Goal: Task Accomplishment & Management: Manage account settings

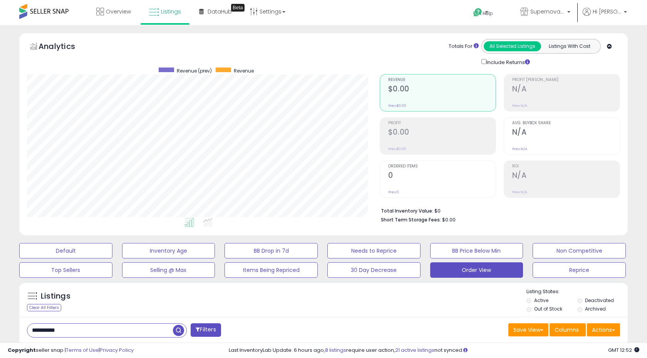
select select "**"
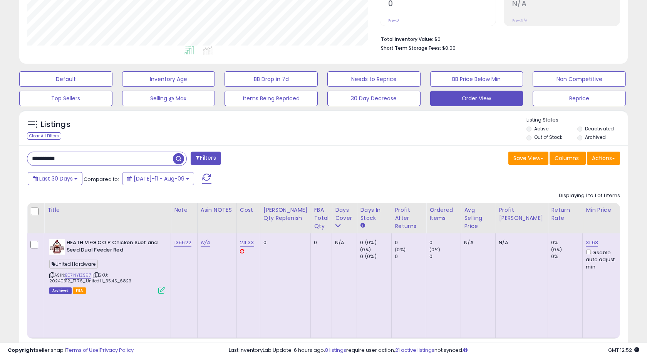
scroll to position [158, 353]
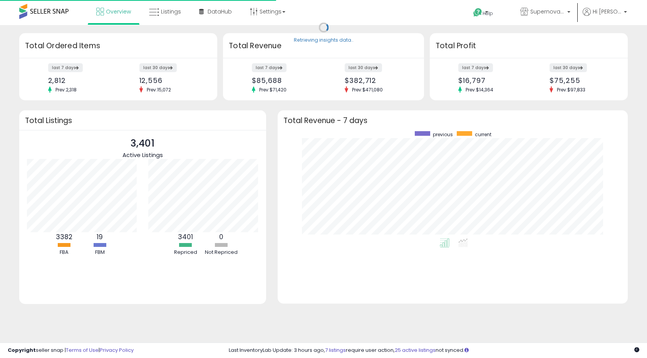
scroll to position [107, 335]
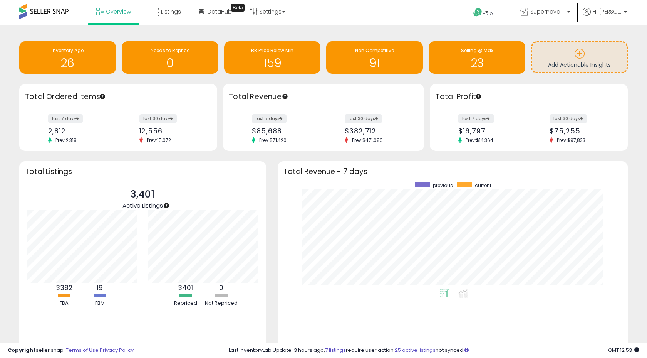
click at [484, 119] on label "last 7 days" at bounding box center [476, 119] width 35 height 10
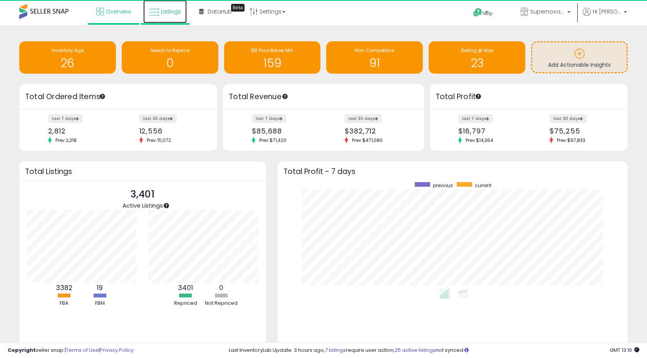
click at [162, 10] on span "Listings" at bounding box center [171, 12] width 20 height 8
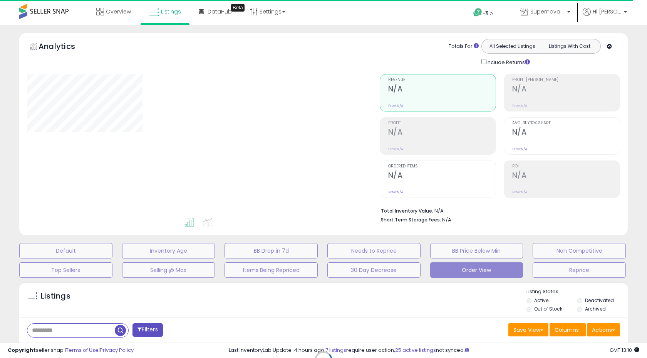
select select "**"
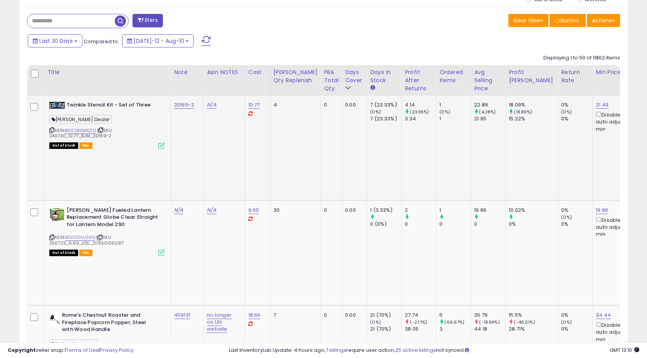
scroll to position [310, 0]
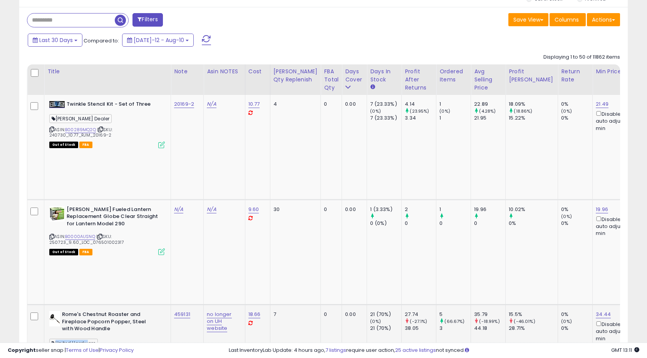
drag, startPoint x: 56, startPoint y: 251, endPoint x: 85, endPoint y: 254, distance: 29.0
click at [85, 338] on span "United Hardware" at bounding box center [73, 342] width 49 height 9
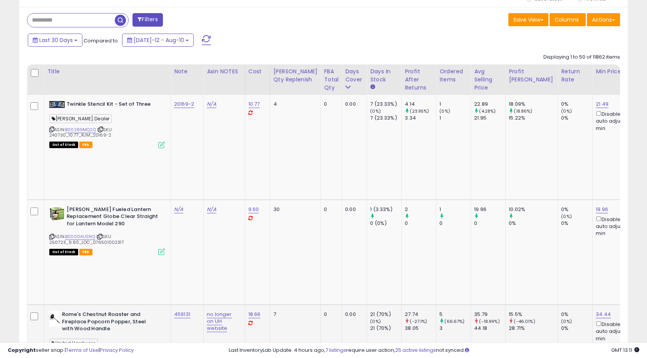
click at [85, 338] on span "United Hardware" at bounding box center [73, 342] width 49 height 9
copy span "United Hardware"
click at [116, 339] on div "United Hardware" at bounding box center [107, 344] width 116 height 10
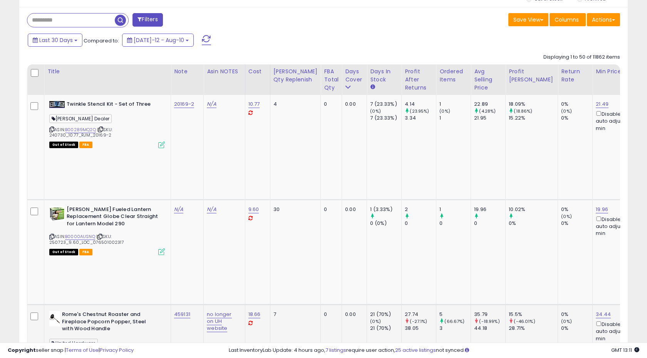
scroll to position [290, 0]
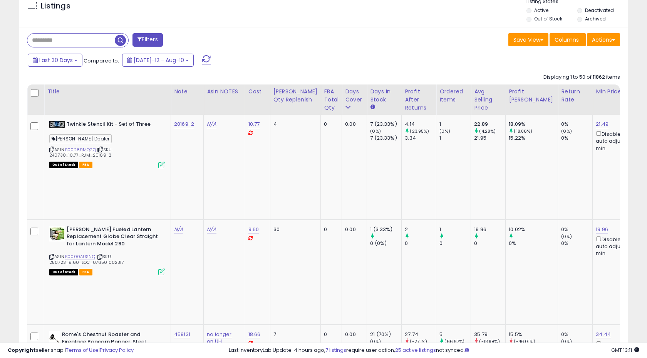
click at [147, 40] on button "Filters" at bounding box center [148, 39] width 30 height 13
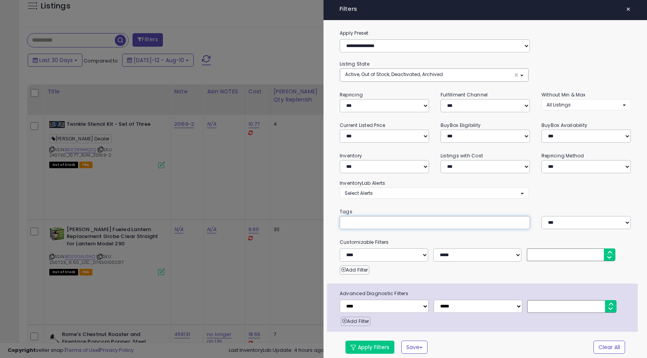
click at [359, 221] on input "text" at bounding box center [403, 222] width 116 height 8
paste input "**********"
type input "**********"
click at [403, 234] on div "**********" at bounding box center [486, 195] width 324 height 333
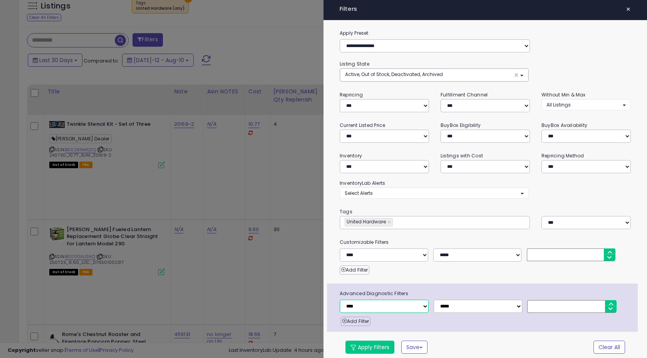
click at [423, 309] on select "**********" at bounding box center [384, 305] width 89 height 13
select select "**********"
click at [469, 309] on select "**********" at bounding box center [478, 305] width 89 height 13
select select "**"
click at [535, 304] on input "number" at bounding box center [571, 306] width 89 height 13
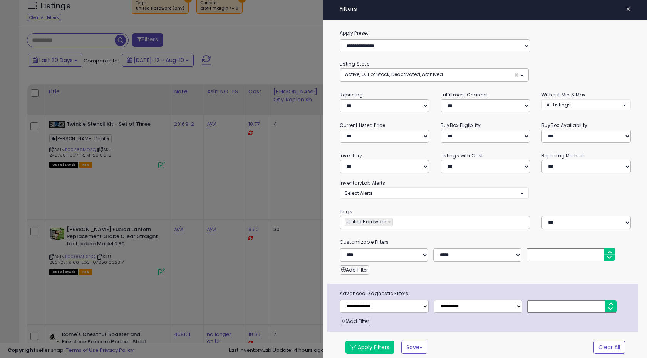
type input "*"
click at [532, 316] on div "Add Filter" at bounding box center [489, 318] width 297 height 13
click at [368, 349] on button "Apply Filters" at bounding box center [370, 346] width 49 height 13
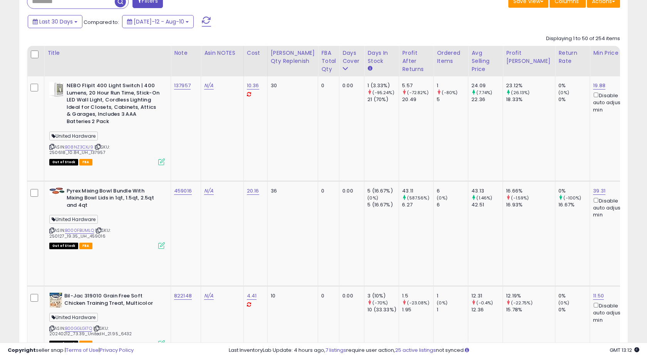
scroll to position [344, 0]
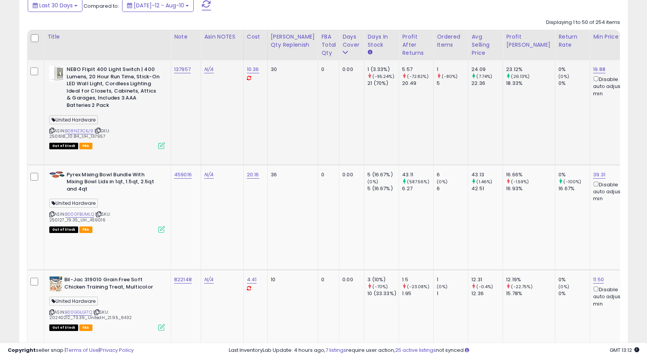
click at [196, 69] on td "137957" at bounding box center [186, 112] width 30 height 104
copy tr "137957"
click at [194, 84] on td "137957" at bounding box center [186, 112] width 30 height 104
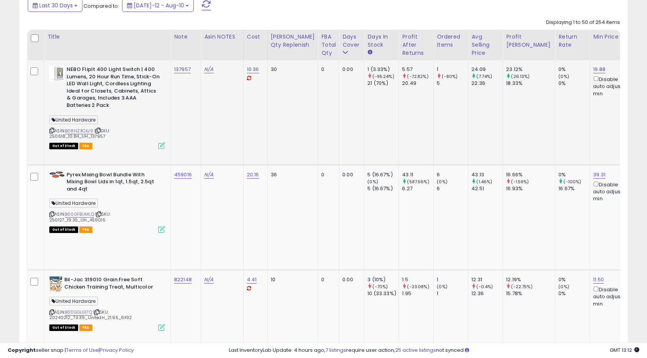
click at [203, 114] on td "N/A" at bounding box center [222, 112] width 43 height 104
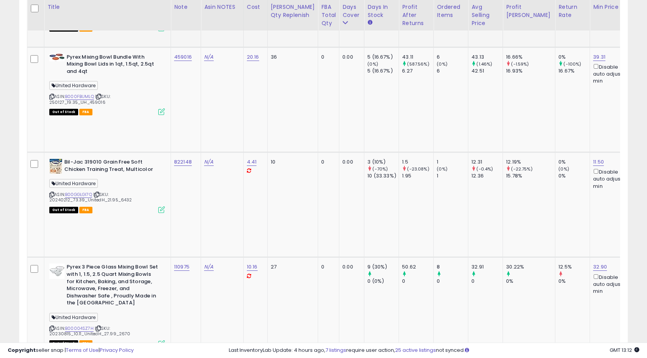
scroll to position [464, 0]
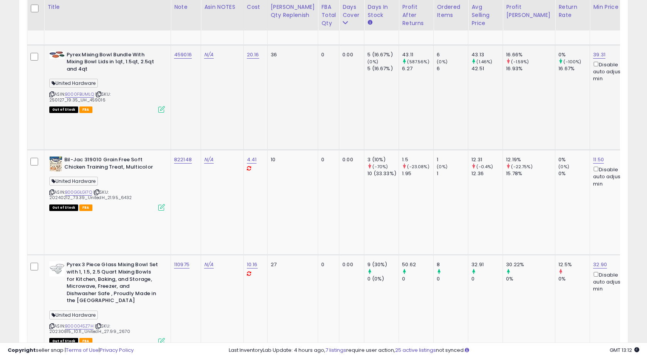
click at [197, 45] on td "459016" at bounding box center [186, 97] width 30 height 105
copy tr "459016"
click at [197, 52] on td "459016" at bounding box center [186, 97] width 30 height 105
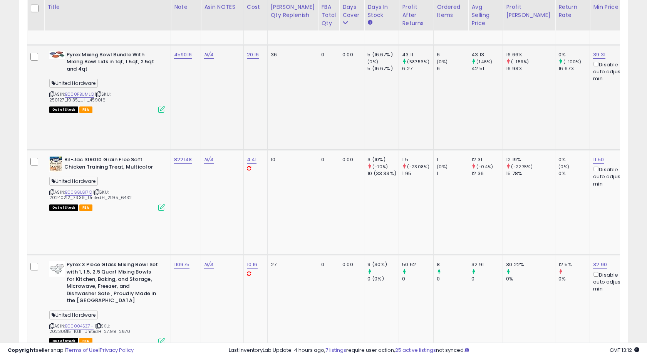
click at [228, 84] on td "N/A" at bounding box center [222, 97] width 43 height 105
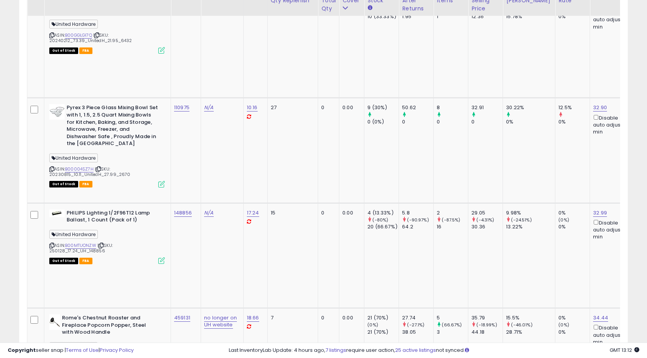
scroll to position [606, 0]
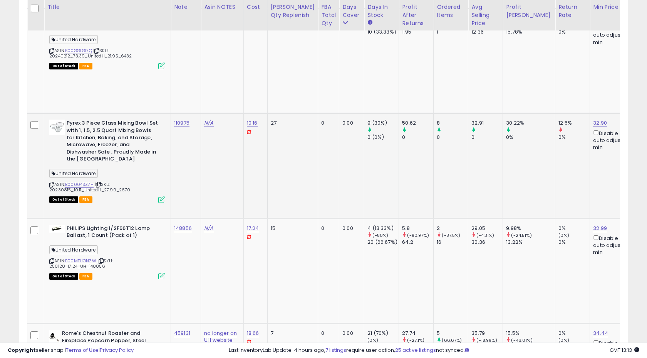
click at [193, 119] on div "110975" at bounding box center [184, 122] width 21 height 7
copy tr "110975"
click at [193, 119] on div "110975" at bounding box center [184, 122] width 21 height 7
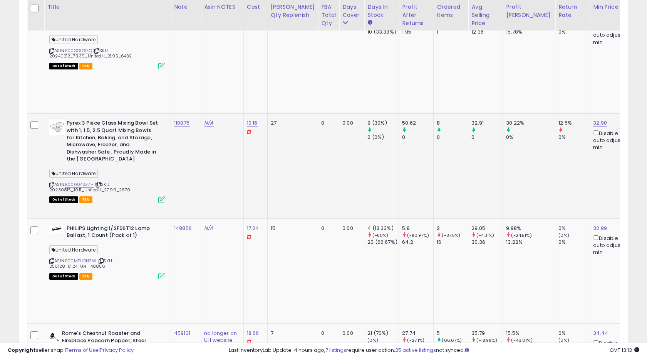
click at [214, 113] on td "N/A" at bounding box center [222, 165] width 43 height 105
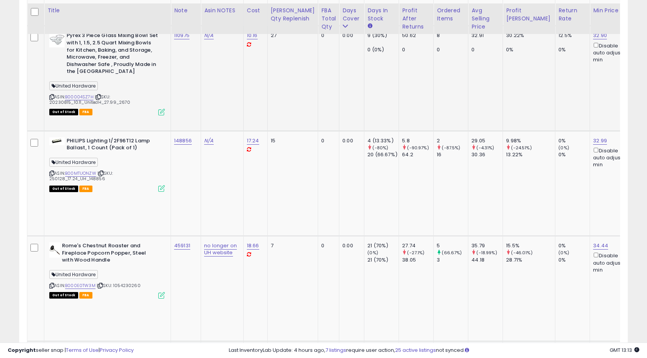
scroll to position [698, 0]
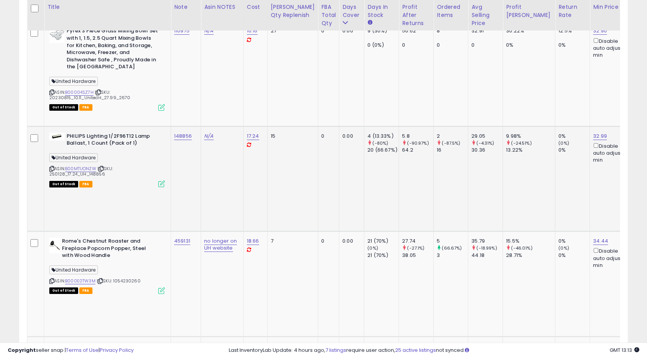
click at [195, 126] on td "148856" at bounding box center [186, 178] width 30 height 105
copy tr "148856"
click at [185, 126] on td "148856" at bounding box center [186, 178] width 30 height 105
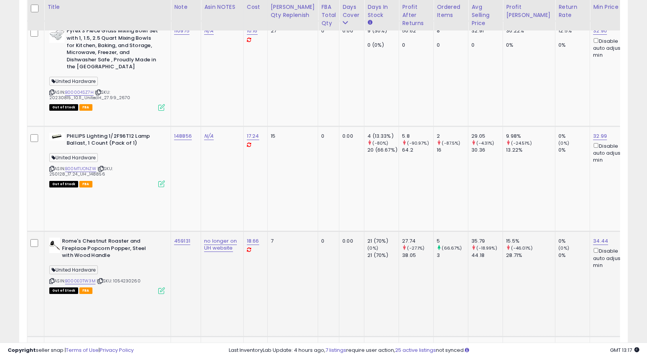
click at [244, 231] on td "18.66" at bounding box center [256, 283] width 24 height 105
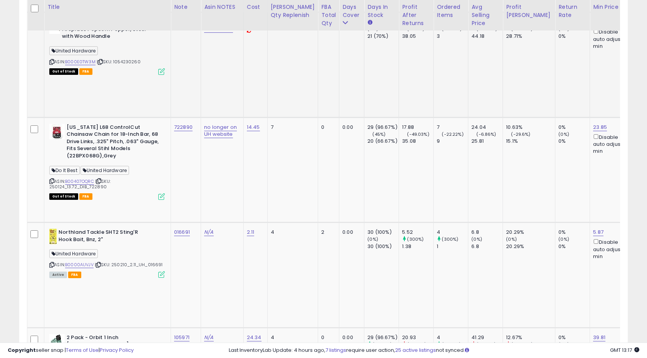
scroll to position [915, 0]
click at [194, 223] on td "016691" at bounding box center [186, 275] width 30 height 105
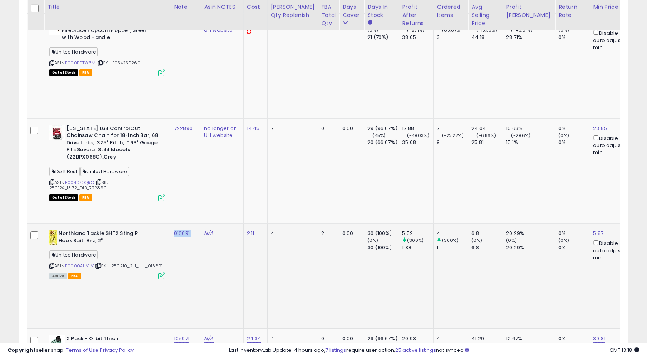
copy tr "016691"
click at [190, 223] on td "016691" at bounding box center [186, 275] width 30 height 105
click at [196, 223] on td "016691" at bounding box center [186, 275] width 30 height 105
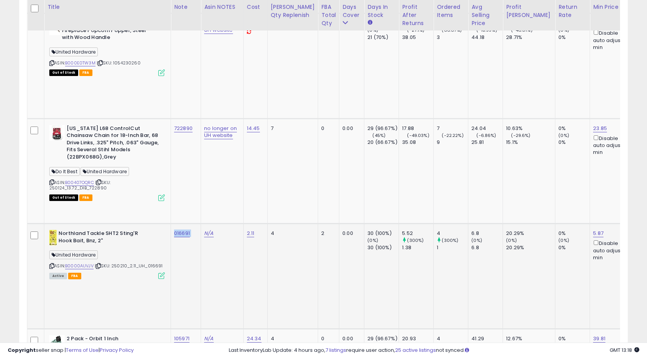
copy tr "016691"
click at [191, 223] on td "016691" at bounding box center [186, 275] width 30 height 105
click at [160, 272] on icon at bounding box center [161, 275] width 7 height 7
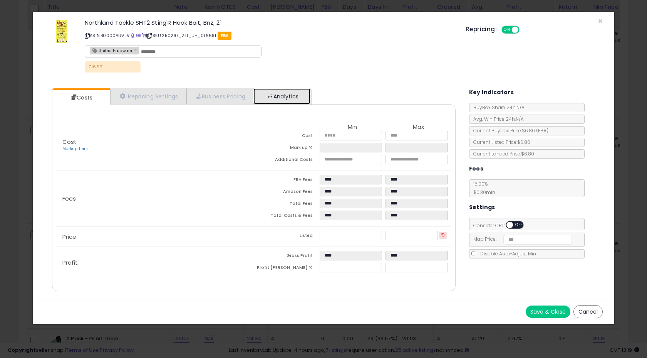
click at [282, 99] on link "Analytics" at bounding box center [282, 96] width 57 height 16
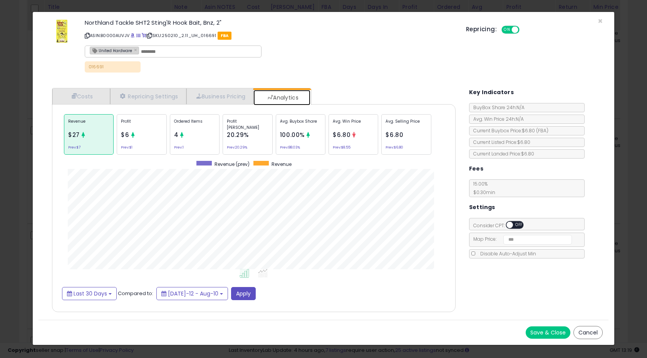
scroll to position [237, 419]
click at [199, 130] on div "Ordered Items 4 Prev: 1" at bounding box center [195, 134] width 50 height 40
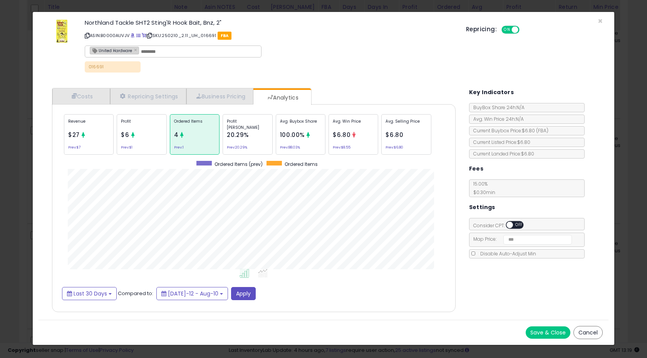
click at [151, 128] on p "Profit" at bounding box center [141, 124] width 41 height 12
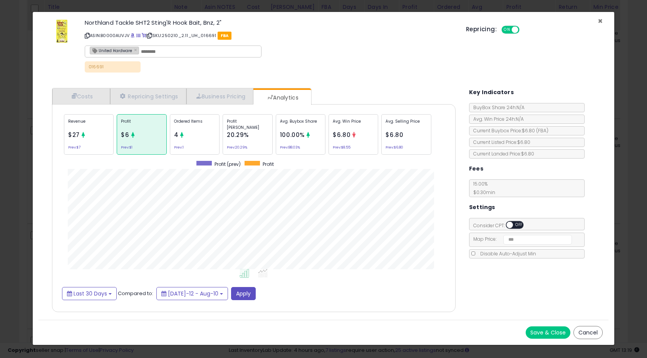
click at [601, 21] on span "×" at bounding box center [600, 20] width 5 height 11
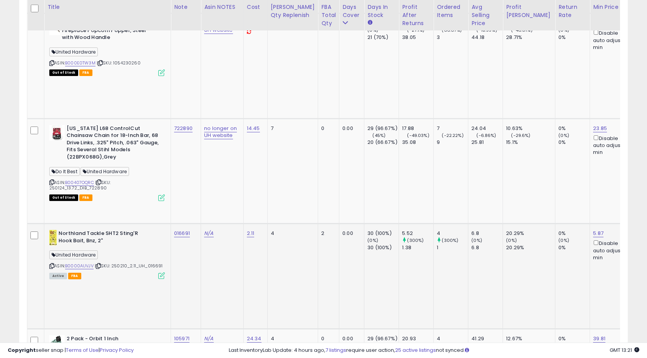
click at [198, 223] on td "016691" at bounding box center [186, 275] width 30 height 105
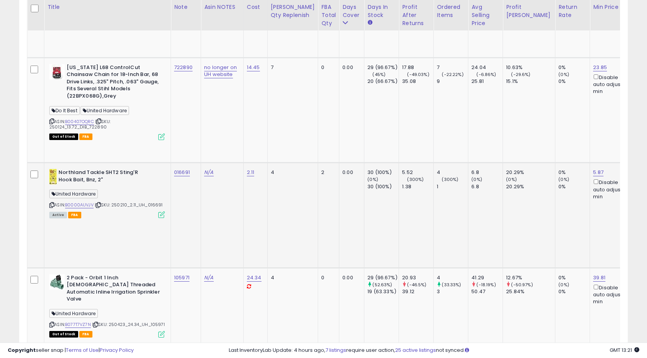
scroll to position [978, 0]
click at [184, 266] on td "105971" at bounding box center [186, 318] width 30 height 105
click at [194, 273] on div "105971" at bounding box center [184, 276] width 21 height 7
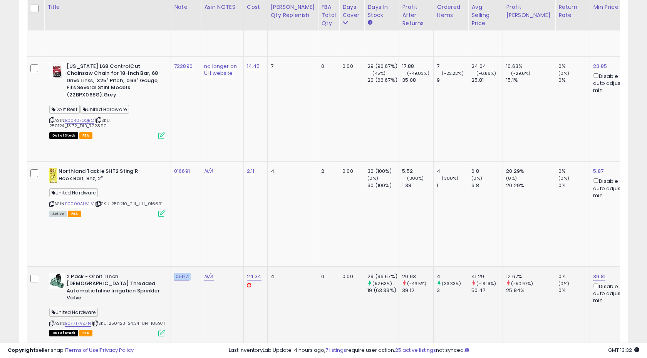
click at [194, 273] on div "105971" at bounding box center [184, 276] width 21 height 7
copy tr "105971"
click at [161, 329] on icon at bounding box center [161, 332] width 7 height 7
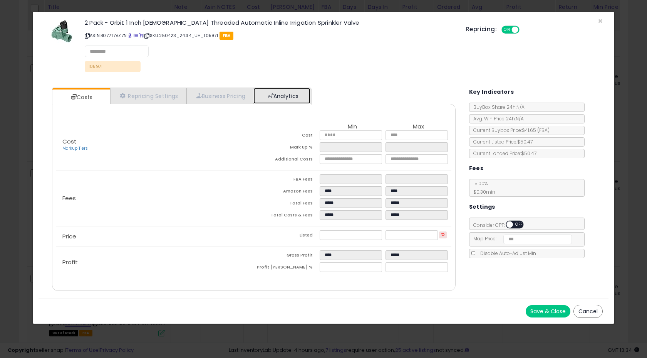
click at [300, 97] on link "Analytics" at bounding box center [282, 96] width 57 height 16
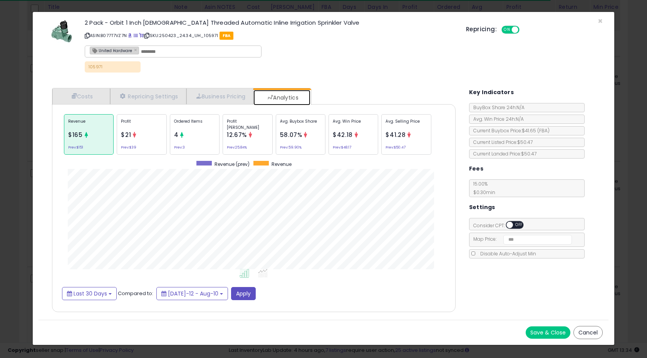
scroll to position [237, 419]
click at [185, 134] on div "Ordered Items 4 Prev: 3" at bounding box center [195, 134] width 50 height 40
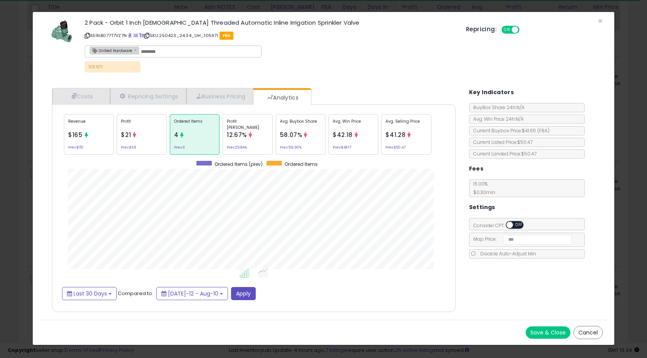
click at [149, 137] on div "Profit $21 Prev: $39" at bounding box center [142, 134] width 50 height 40
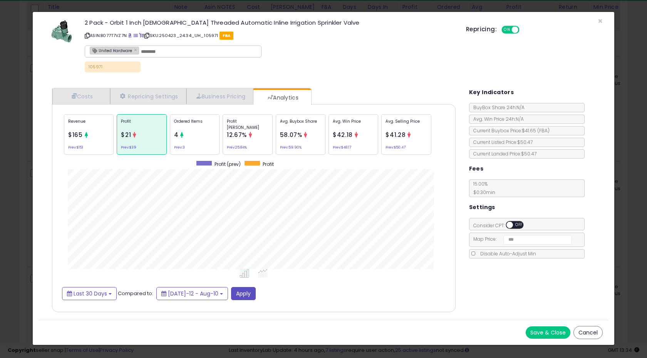
click at [97, 140] on div "Revenue $165 Prev: $151" at bounding box center [89, 134] width 50 height 40
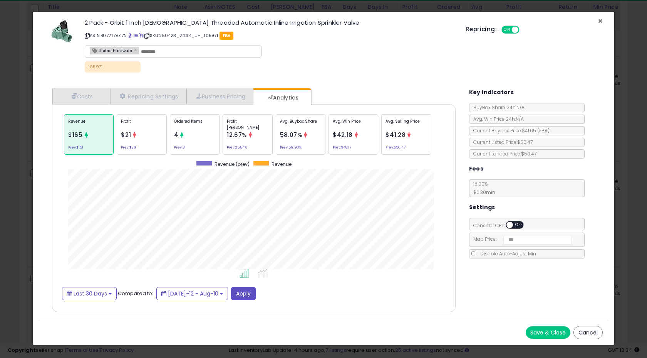
click at [601, 21] on span "×" at bounding box center [600, 20] width 5 height 11
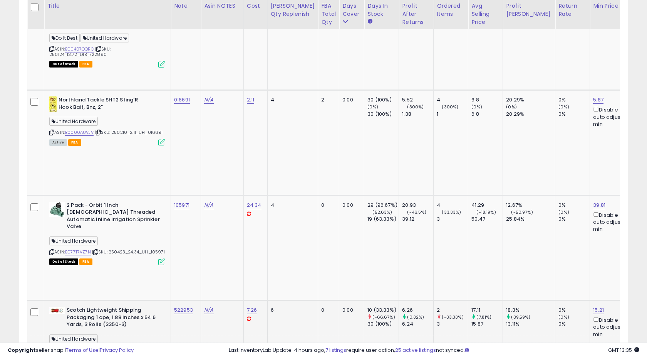
scroll to position [1047, 0]
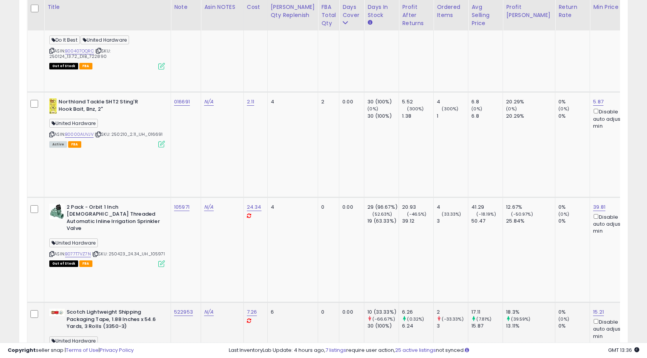
click at [197, 302] on td "522953" at bounding box center [186, 354] width 30 height 105
copy tr "522953"
click at [194, 302] on td "522953" at bounding box center [186, 354] width 30 height 105
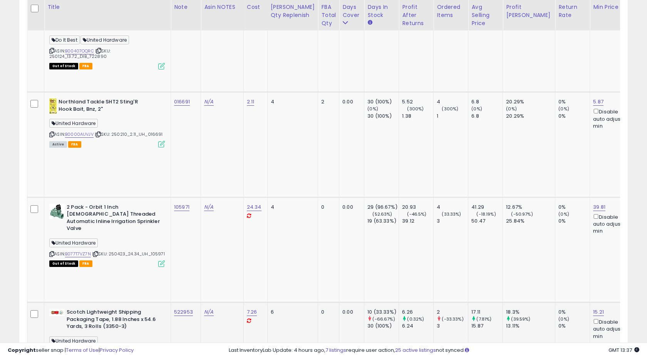
click at [51, 349] on icon at bounding box center [51, 351] width 5 height 4
click at [274, 302] on td "6" at bounding box center [292, 354] width 51 height 105
click at [224, 302] on td "N/A" at bounding box center [222, 354] width 43 height 105
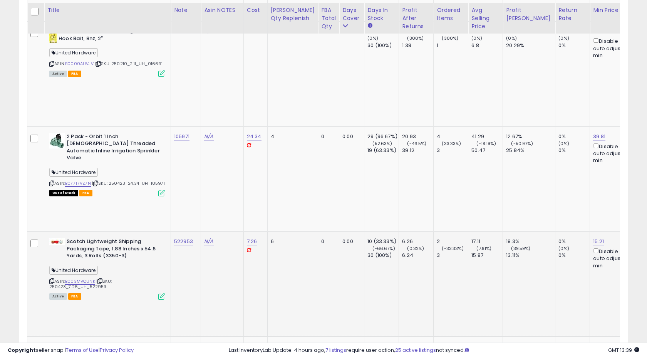
scroll to position [1120, 0]
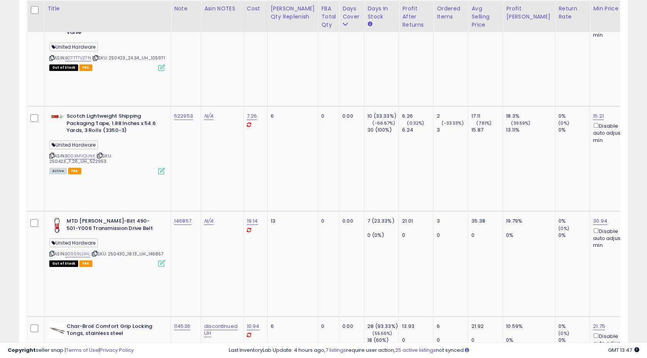
scroll to position [1245, 0]
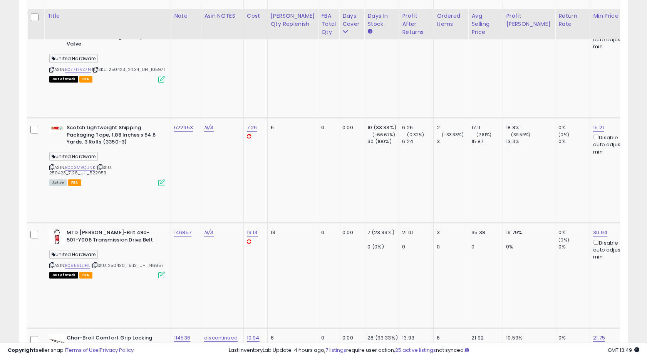
scroll to position [1243, 0]
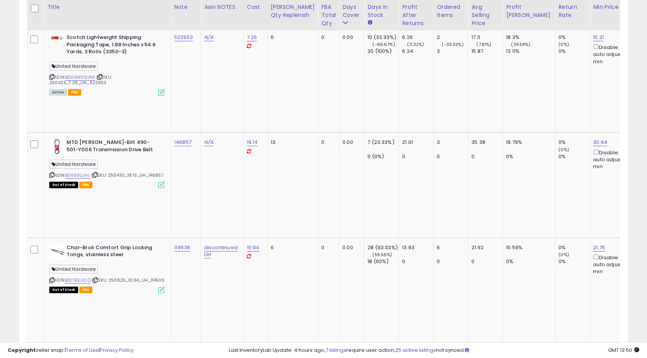
scroll to position [1323, 0]
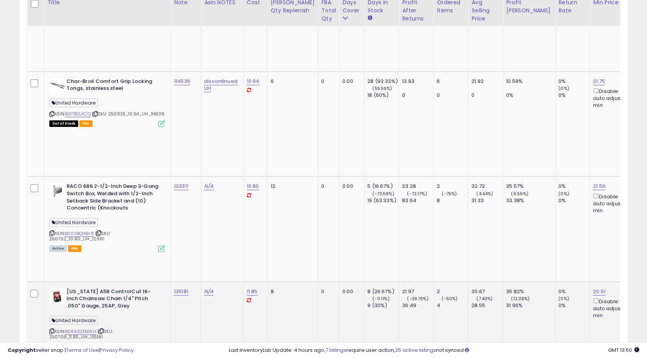
scroll to position [1482, 0]
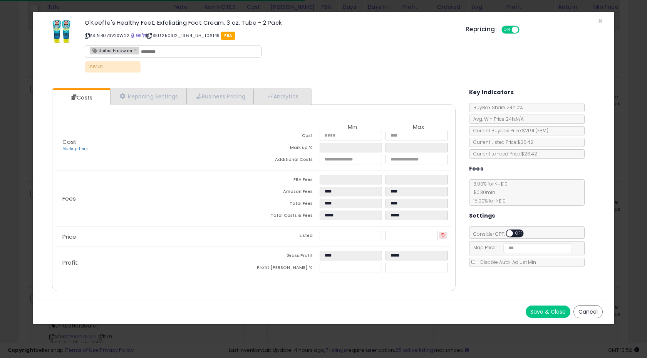
click at [173, 55] on div "United Hardware ×" at bounding box center [173, 51] width 177 height 12
paste input "**********"
type input "**********"
click at [542, 308] on button "Save & Close" at bounding box center [548, 311] width 45 height 12
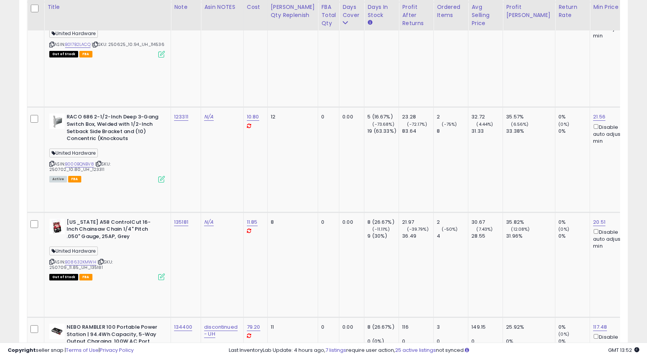
scroll to position [1560, 0]
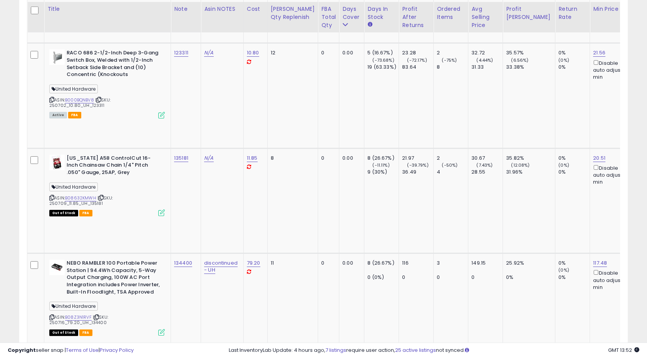
scroll to position [1623, 0]
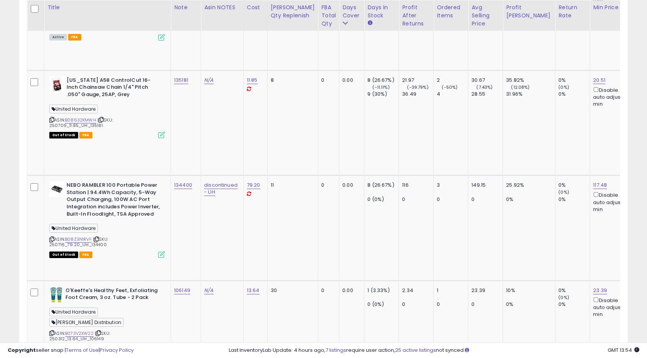
scroll to position [1699, 0]
drag, startPoint x: 196, startPoint y: 55, endPoint x: 173, endPoint y: 55, distance: 23.5
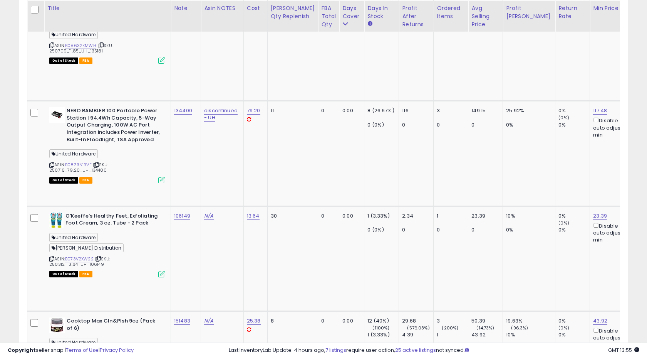
scroll to position [1774, 0]
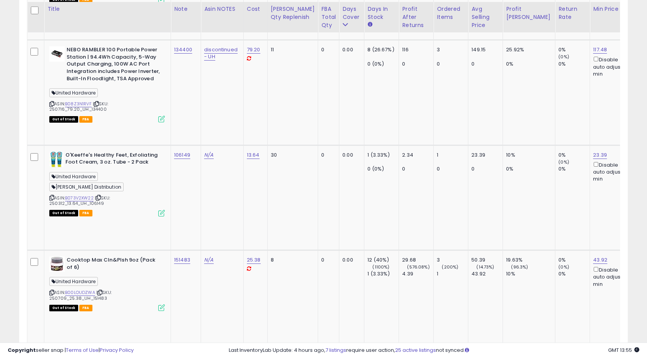
scroll to position [1836, 0]
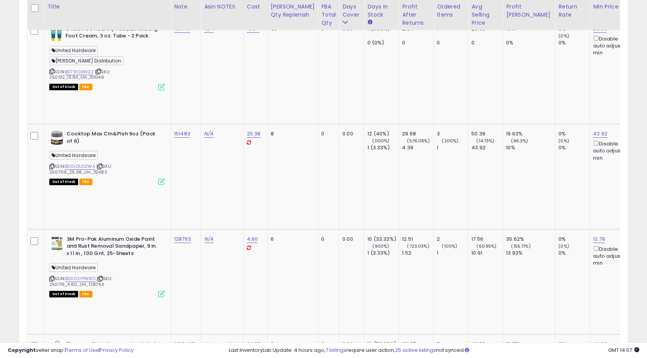
scroll to position [1959, 0]
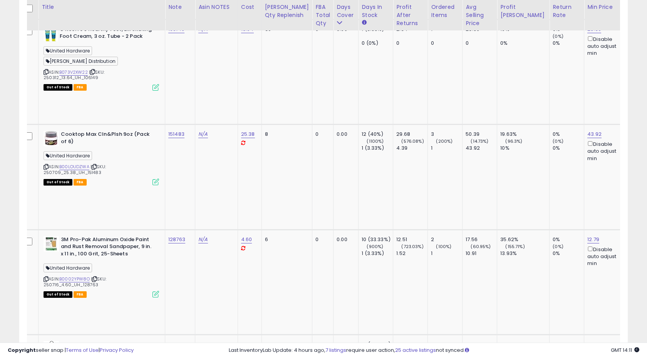
scroll to position [0, 0]
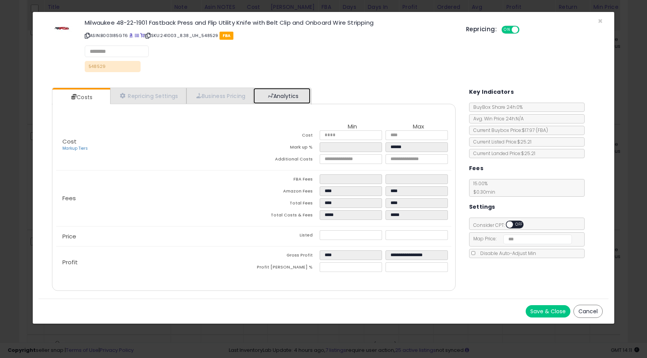
click at [274, 95] on span at bounding box center [270, 95] width 5 height 5
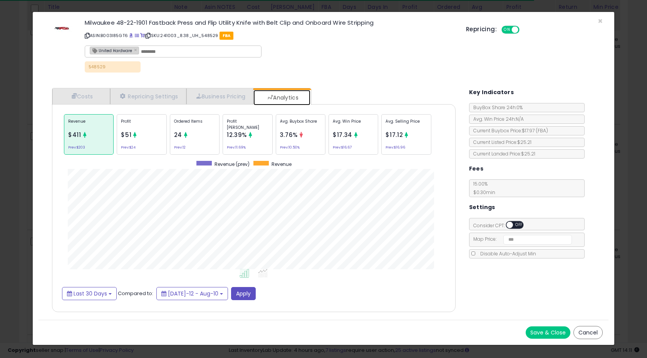
scroll to position [237, 419]
click at [200, 144] on div "Ordered Items 24 Prev: 12" at bounding box center [195, 134] width 50 height 40
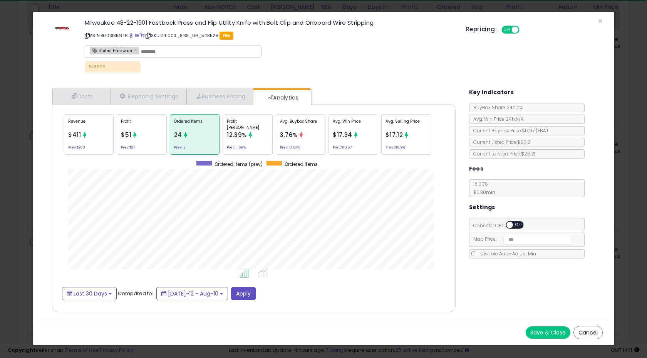
click at [601, 23] on div "Repricing: ON OFF" at bounding box center [534, 28] width 137 height 11
click at [598, 20] on span "×" at bounding box center [600, 20] width 5 height 11
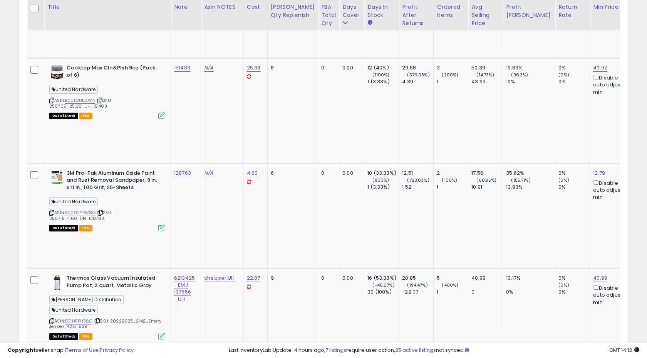
scroll to position [2031, 0]
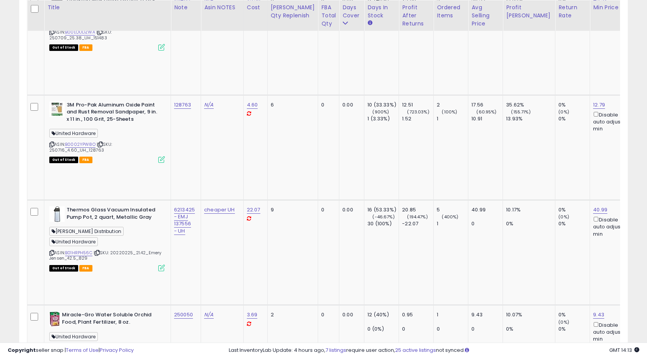
scroll to position [2094, 0]
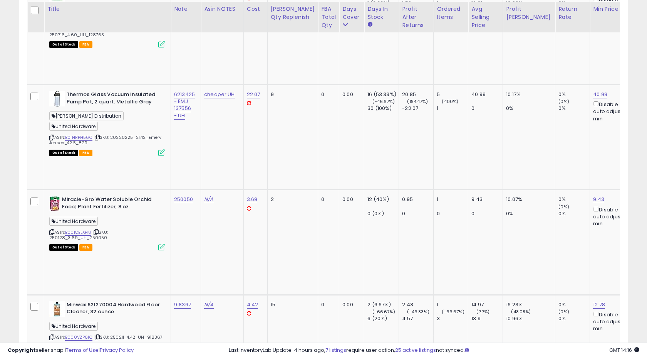
scroll to position [2211, 0]
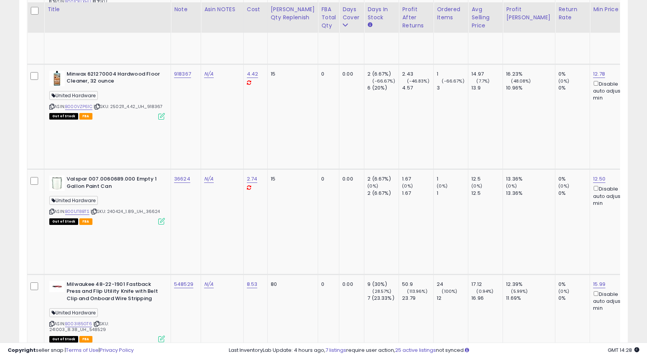
scroll to position [2442, 0]
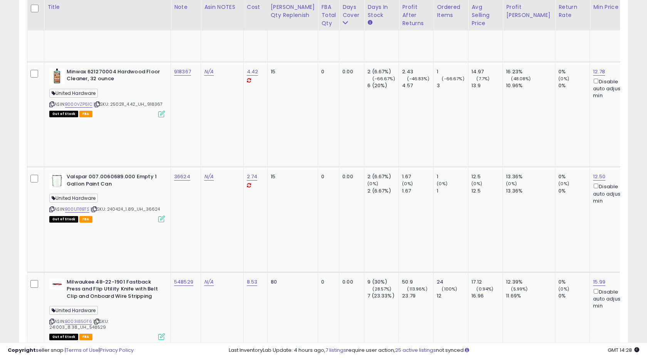
drag, startPoint x: 91, startPoint y: 82, endPoint x: 115, endPoint y: 84, distance: 24.0
type input "******"
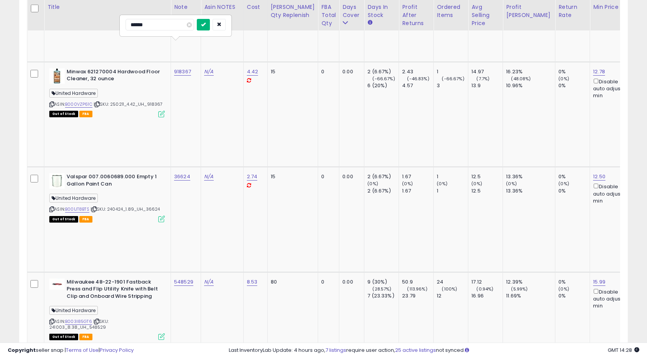
click at [206, 27] on icon "submit" at bounding box center [203, 24] width 5 height 5
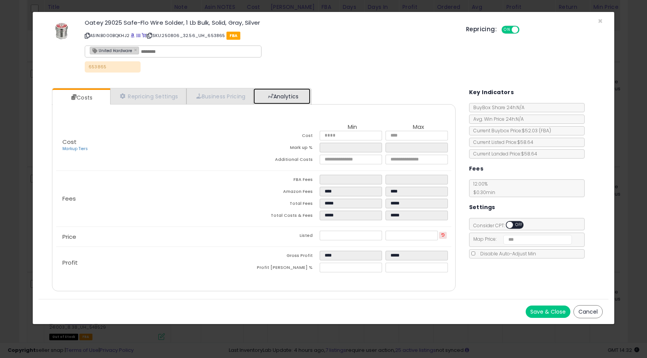
click at [290, 96] on link "Analytics" at bounding box center [282, 96] width 57 height 16
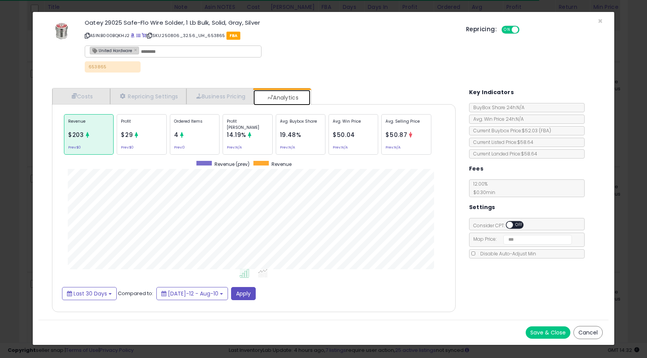
scroll to position [237, 419]
click at [202, 116] on div "Ordered Items 4 Prev: 0" at bounding box center [195, 134] width 50 height 40
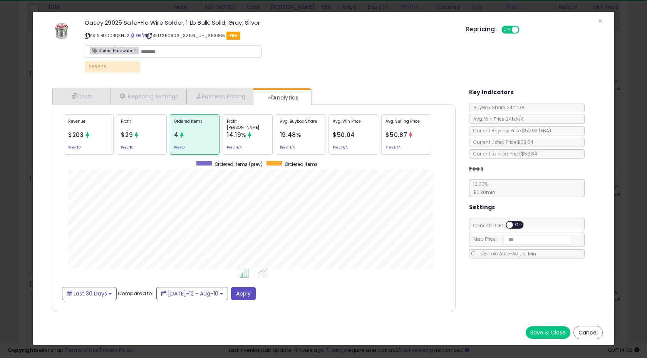
click at [125, 146] on small "Prev: $0" at bounding box center [127, 147] width 13 height 2
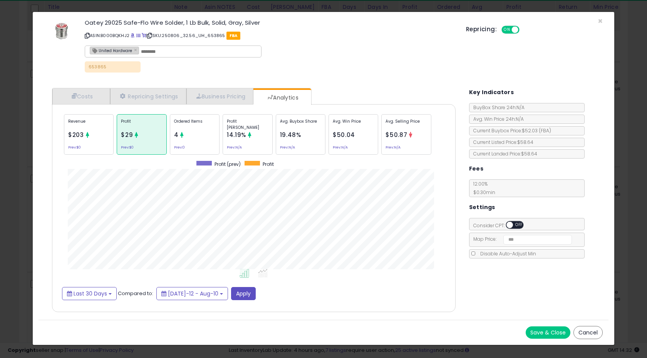
click at [92, 137] on div "Revenue $203 Prev: $0" at bounding box center [89, 134] width 50 height 40
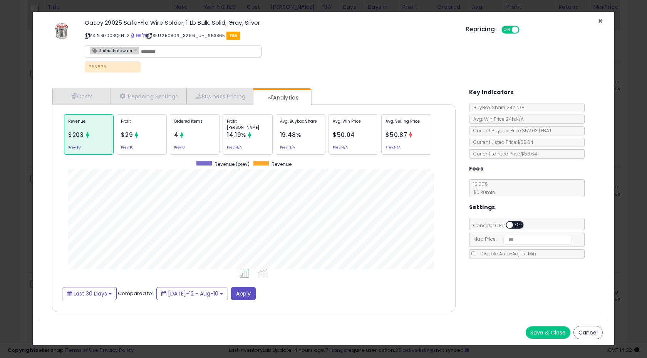
click at [600, 20] on span "×" at bounding box center [600, 20] width 5 height 11
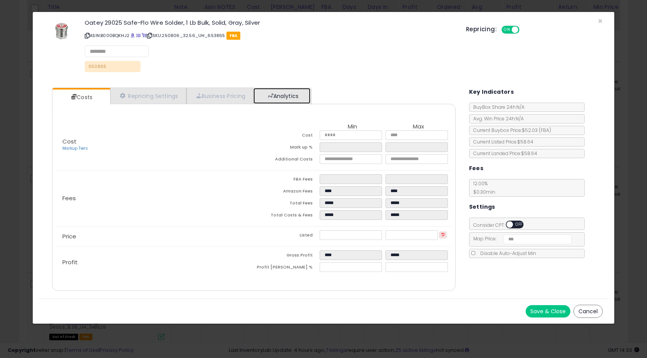
click at [285, 94] on link "Analytics" at bounding box center [282, 96] width 57 height 16
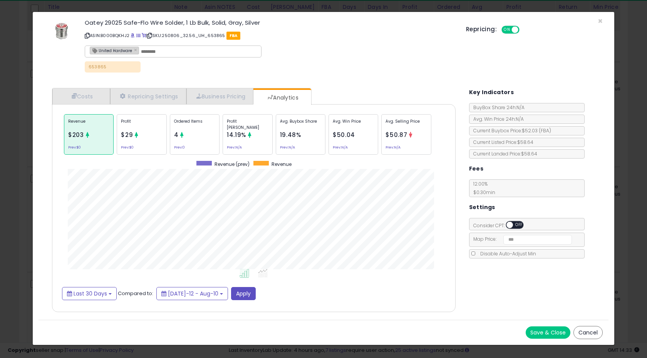
click at [159, 142] on div "Profit $29 Prev: $0" at bounding box center [142, 134] width 50 height 40
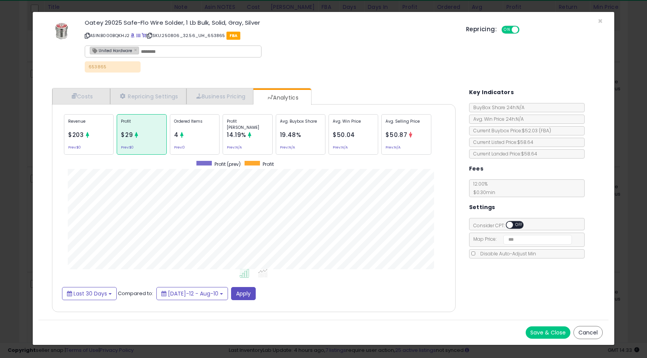
click at [101, 137] on div "Revenue $203 Prev: $0" at bounding box center [89, 134] width 50 height 40
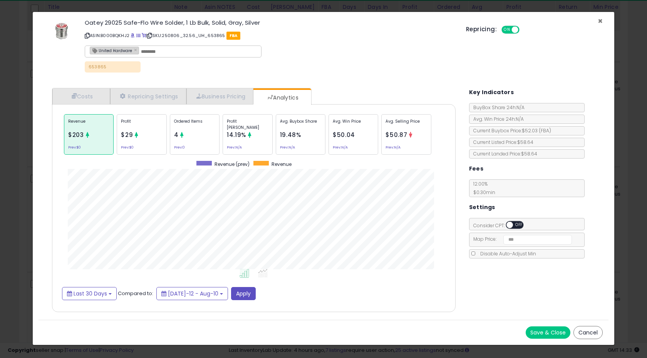
click at [601, 18] on span "×" at bounding box center [600, 20] width 5 height 11
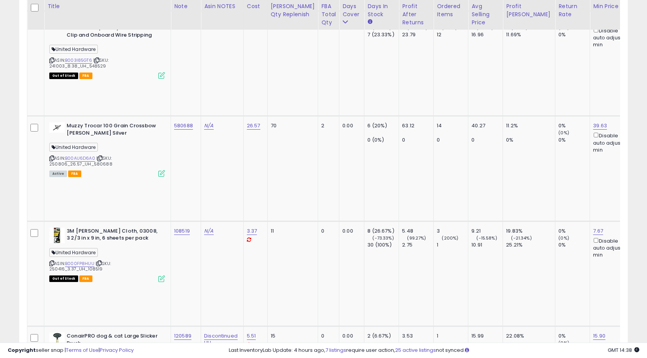
scroll to position [2702, 0]
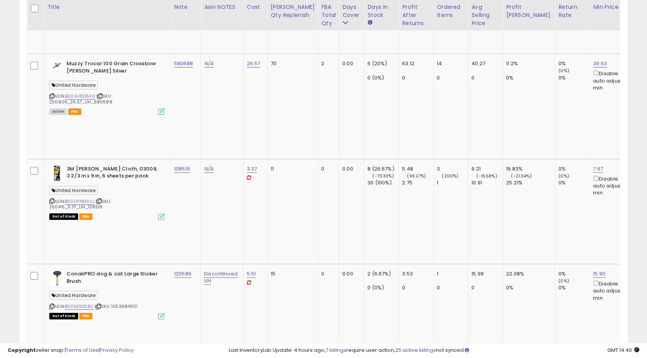
scroll to position [2767, 0]
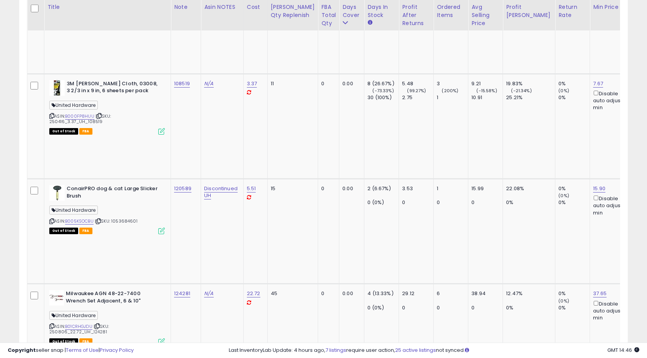
scroll to position [2847, 0]
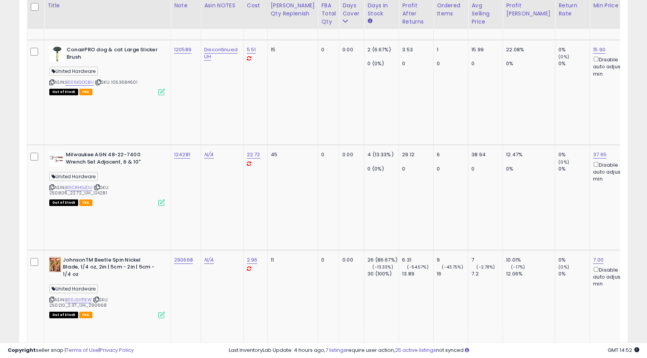
scroll to position [2986, 0]
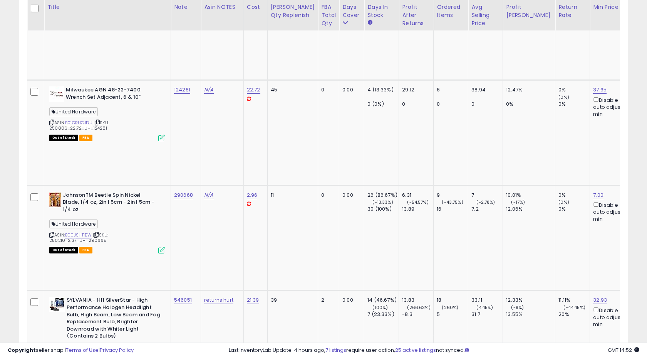
scroll to position [3052, 0]
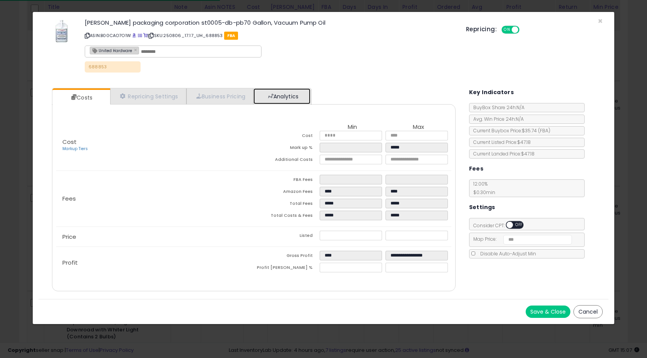
click at [289, 98] on link "Analytics" at bounding box center [282, 96] width 57 height 16
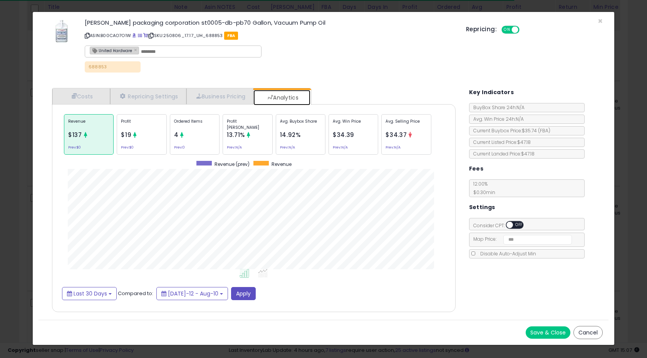
scroll to position [237, 419]
click at [600, 20] on span "×" at bounding box center [600, 20] width 5 height 11
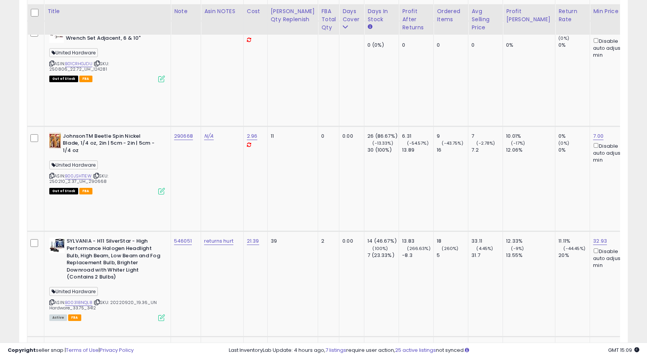
scroll to position [3120, 0]
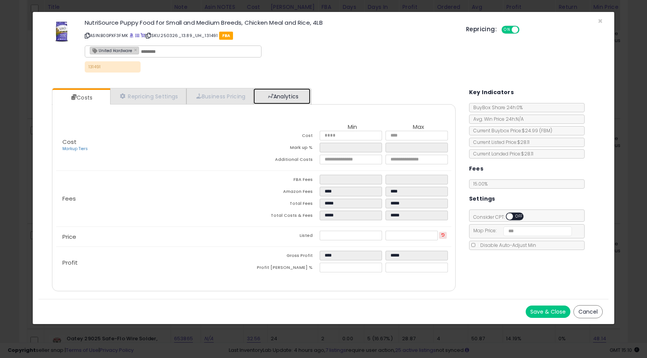
click at [291, 101] on link "Analytics" at bounding box center [282, 96] width 57 height 16
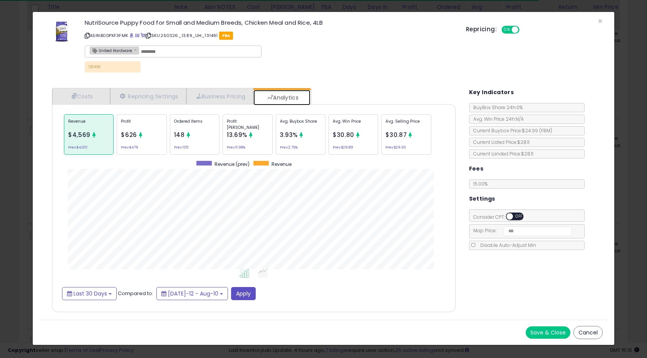
scroll to position [237, 419]
click at [600, 18] on span "×" at bounding box center [600, 20] width 5 height 11
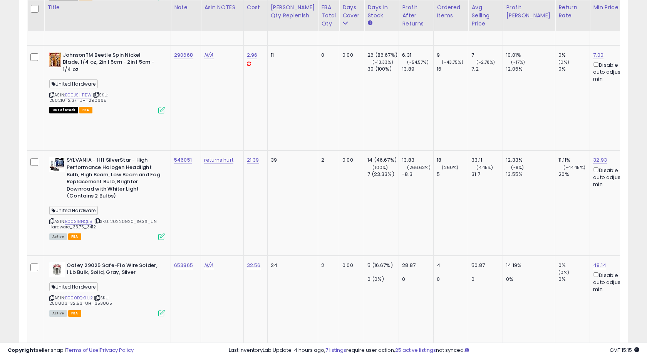
scroll to position [3193, 0]
drag, startPoint x: 91, startPoint y: 91, endPoint x: 106, endPoint y: 91, distance: 15.4
type input "******"
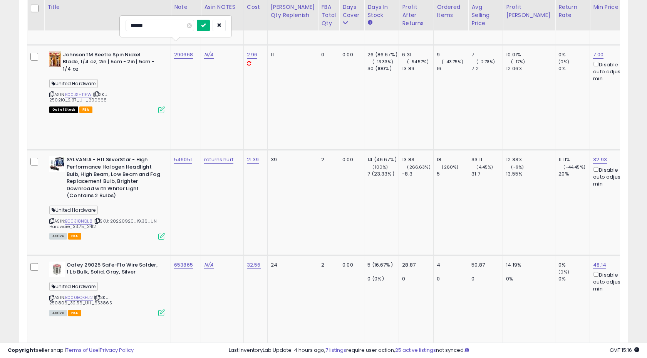
click at [206, 27] on icon "submit" at bounding box center [203, 25] width 5 height 5
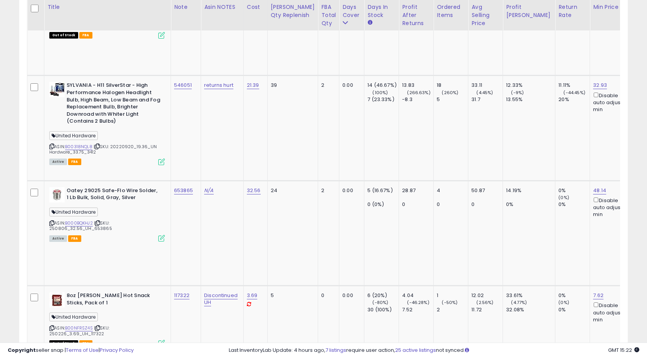
scroll to position [3269, 0]
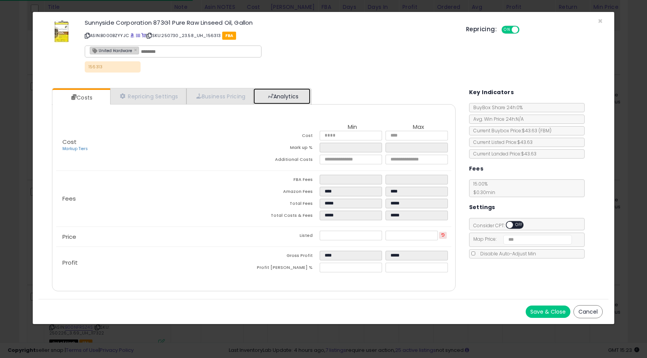
click at [286, 94] on link "Analytics" at bounding box center [282, 96] width 57 height 16
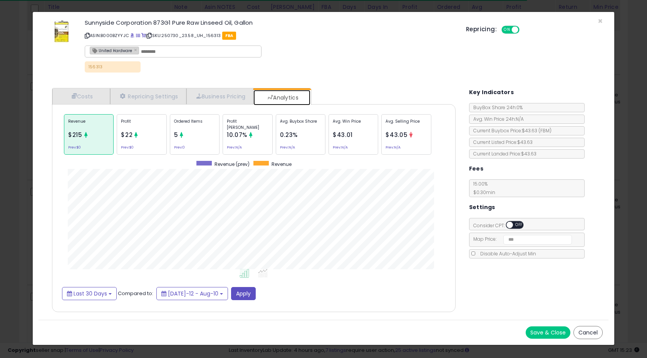
scroll to position [237, 419]
click at [602, 21] on span "×" at bounding box center [600, 20] width 5 height 11
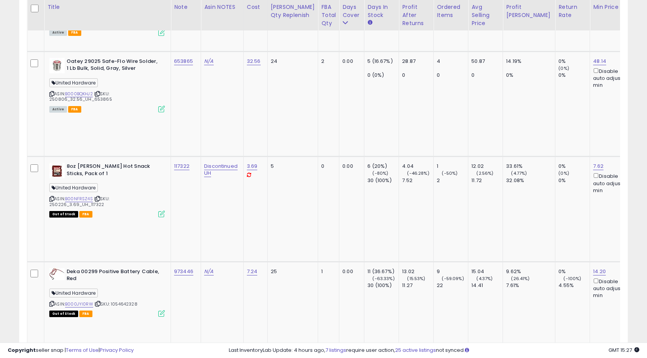
scroll to position [3399, 0]
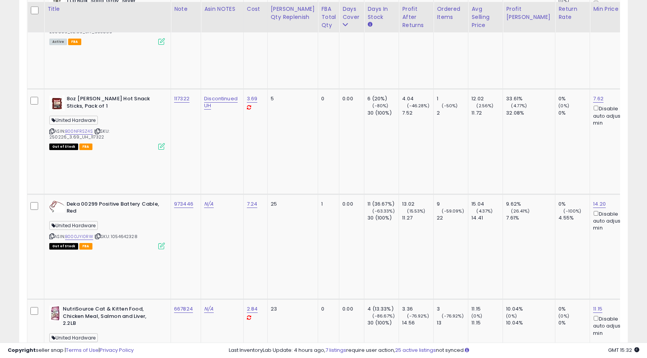
scroll to position [3466, 0]
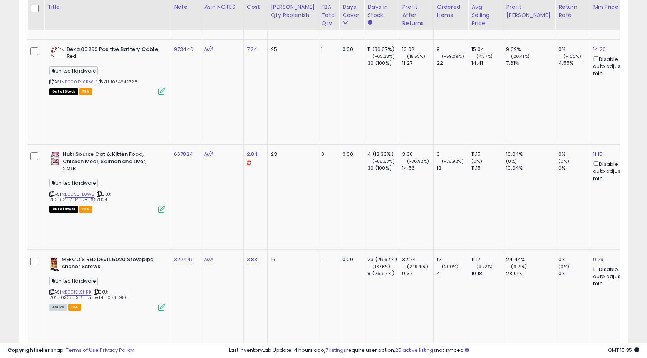
scroll to position [3624, 0]
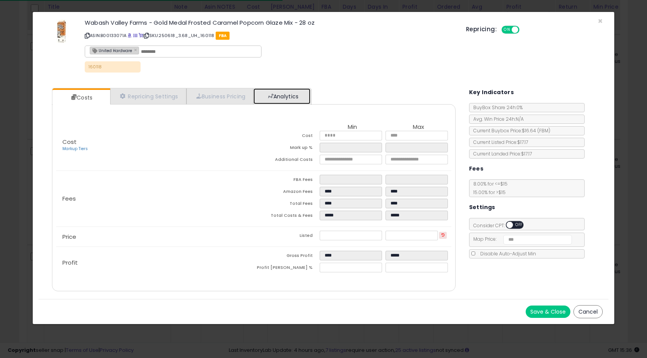
click at [284, 102] on link "Analytics" at bounding box center [282, 96] width 57 height 16
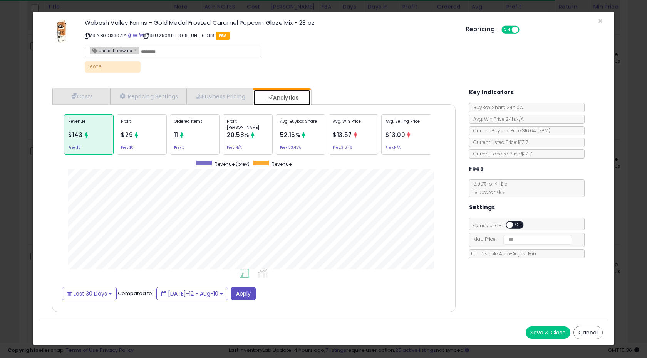
scroll to position [237, 419]
click at [191, 140] on div "Ordered Items 11 Prev: 0" at bounding box center [195, 134] width 50 height 40
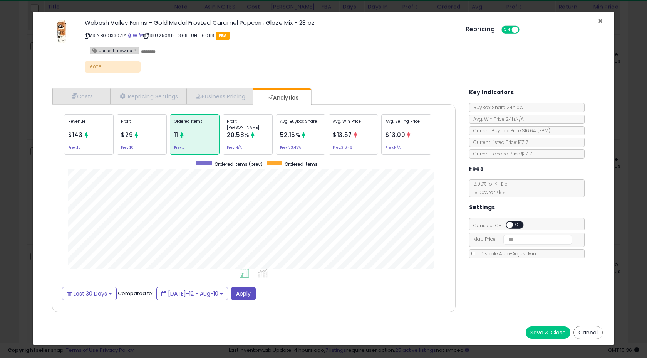
click at [601, 20] on span "×" at bounding box center [600, 20] width 5 height 11
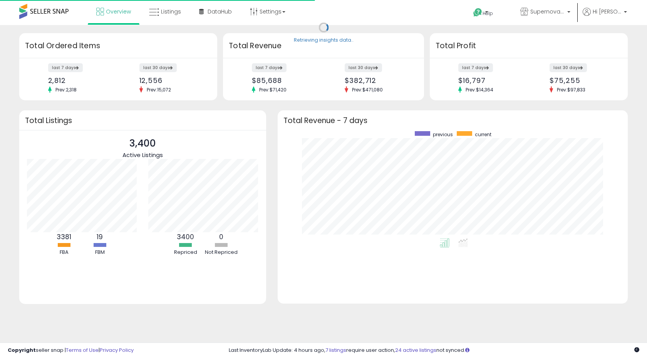
scroll to position [107, 335]
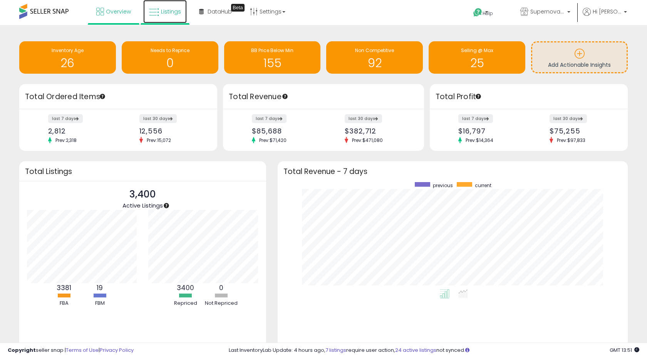
click at [162, 0] on link "Listings" at bounding box center [165, 11] width 44 height 23
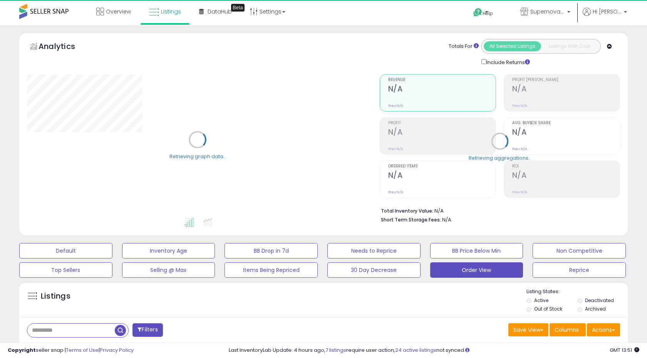
select select "**"
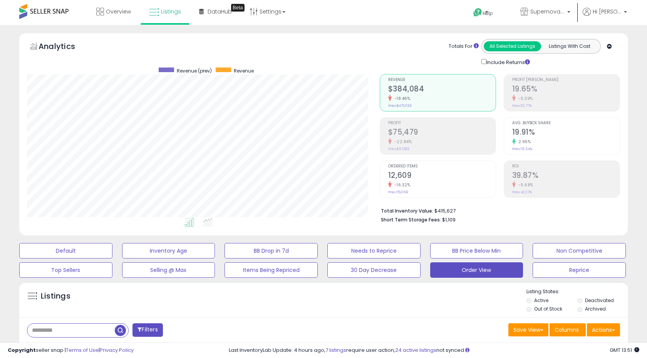
scroll to position [158, 353]
click at [218, 288] on div "Listings" at bounding box center [323, 301] width 609 height 26
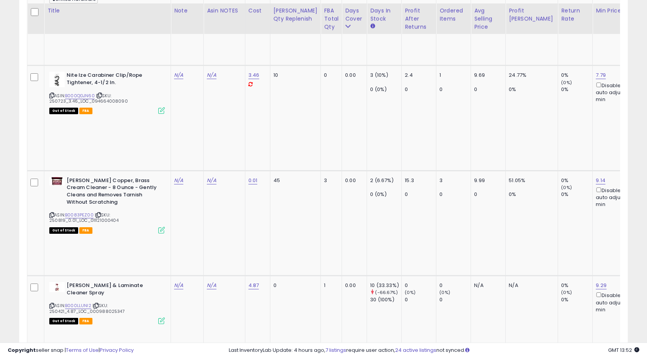
scroll to position [657, 0]
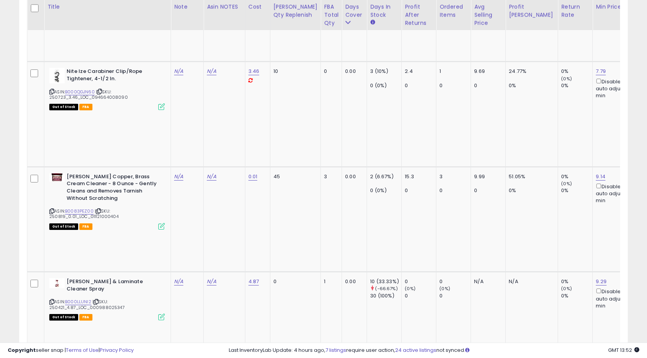
copy span "[PERSON_NAME] Distribution"
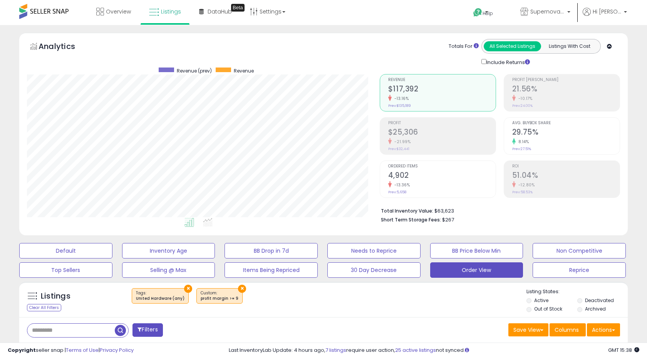
select select "**"
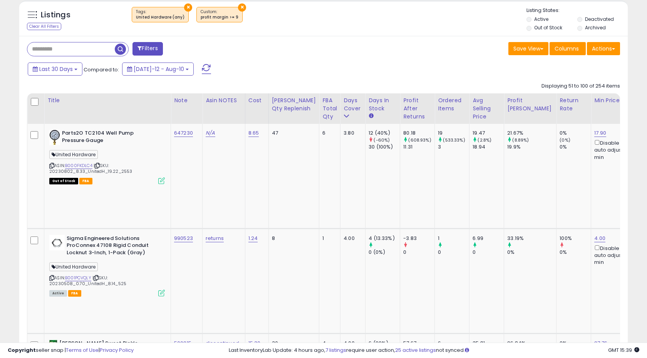
scroll to position [286, 0]
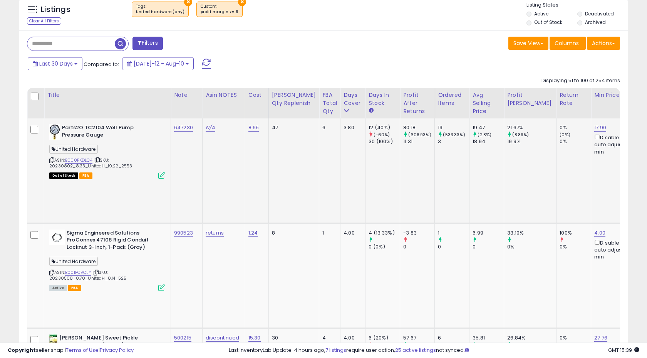
click at [197, 127] on td "647230" at bounding box center [187, 170] width 32 height 104
copy tr "647230"
click at [195, 134] on td "647230" at bounding box center [187, 170] width 32 height 104
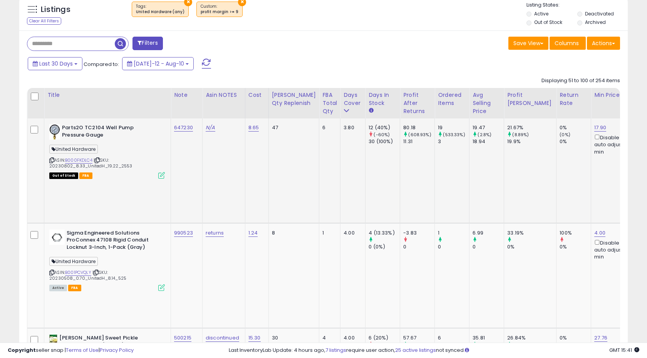
click at [159, 176] on icon at bounding box center [161, 175] width 7 height 7
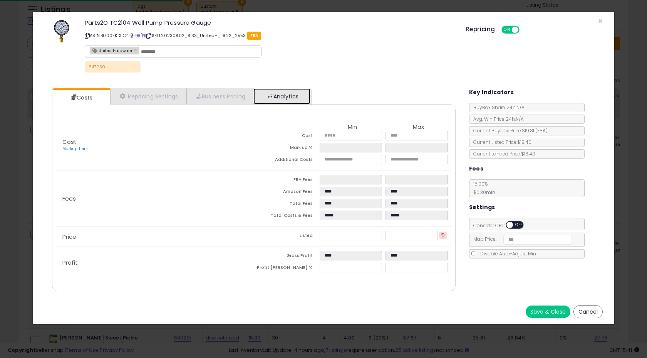
click at [289, 92] on link "Analytics" at bounding box center [282, 96] width 57 height 16
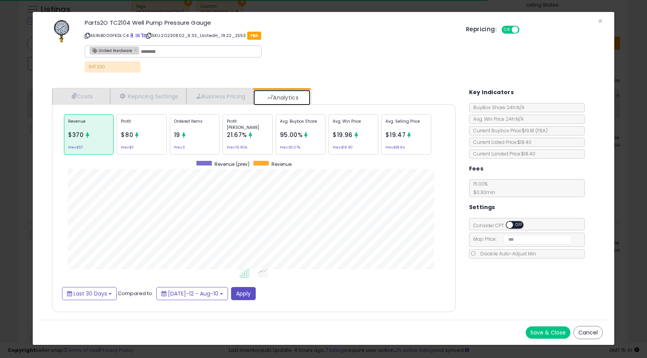
scroll to position [237, 419]
click at [181, 146] on small "Prev: 3" at bounding box center [179, 147] width 11 height 2
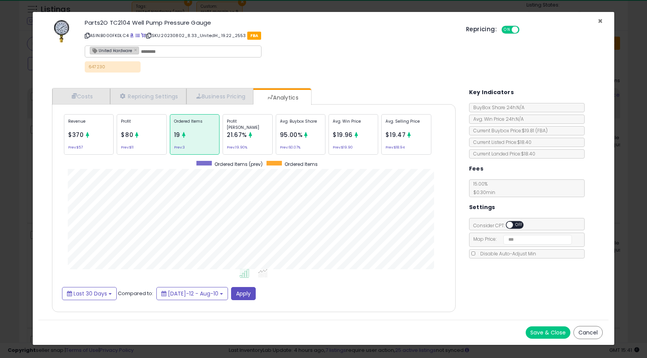
click at [599, 18] on span "×" at bounding box center [600, 20] width 5 height 11
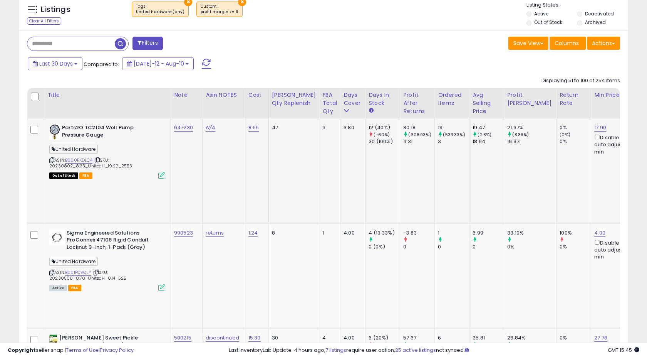
click at [225, 166] on td "N/A" at bounding box center [224, 170] width 43 height 104
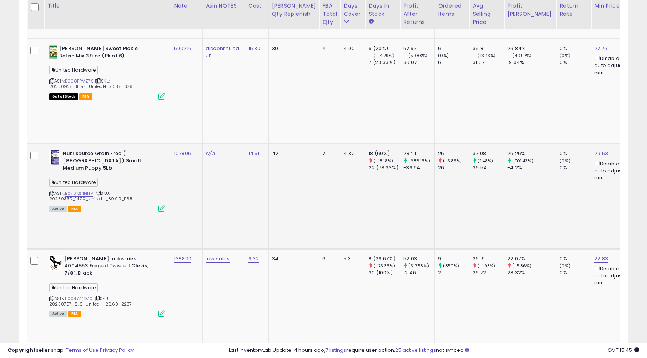
scroll to position [574, 0]
click at [197, 145] on td "107806" at bounding box center [187, 197] width 32 height 105
copy tr "107806"
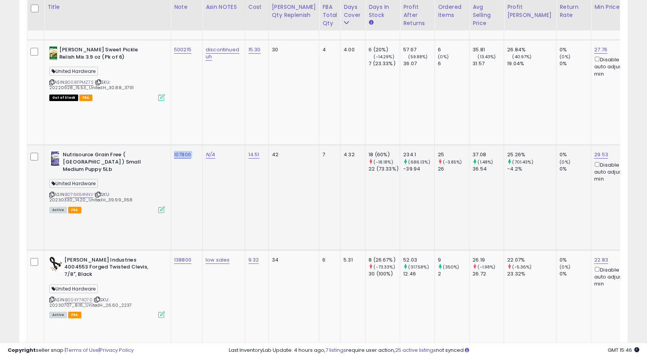
click at [197, 145] on td "107806" at bounding box center [187, 197] width 32 height 105
click at [233, 250] on td "low sales" at bounding box center [224, 302] width 43 height 105
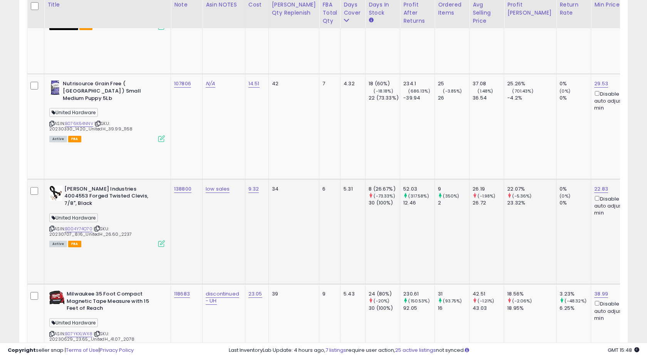
scroll to position [640, 0]
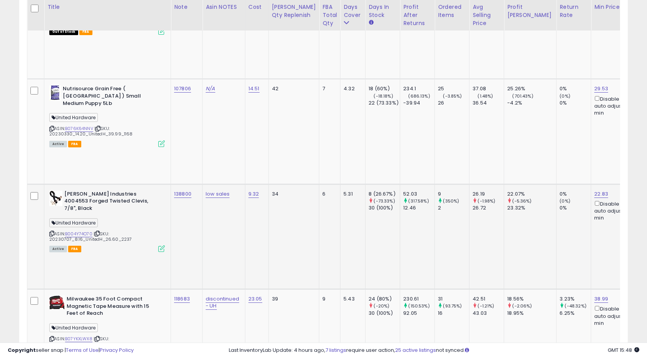
click at [196, 184] on td "138800" at bounding box center [187, 236] width 32 height 105
copy tr "138800"
click at [191, 184] on td "138800" at bounding box center [187, 236] width 32 height 105
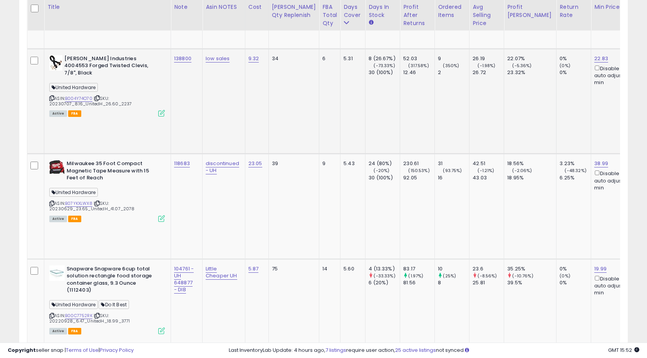
scroll to position [777, 0]
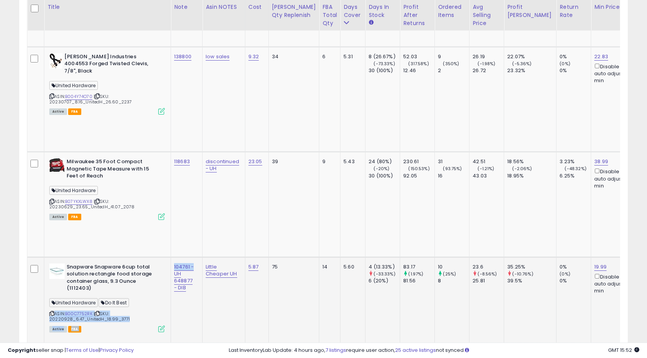
drag, startPoint x: 170, startPoint y: 43, endPoint x: 193, endPoint y: 40, distance: 23.7
click at [185, 263] on link "104761 - UH 648877 - DIB" at bounding box center [184, 277] width 20 height 29
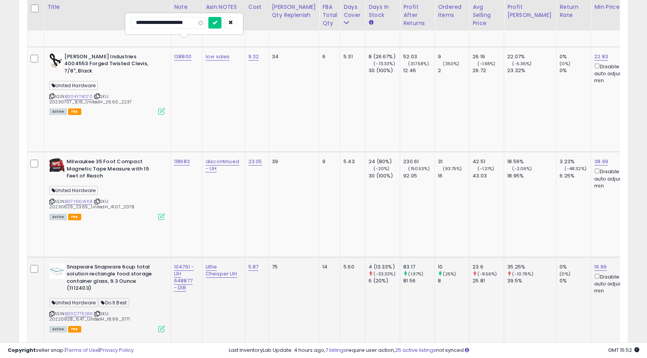
click at [168, 257] on td "Snapware Snapware 6cup total solution rectangle food storage container glass, 9…" at bounding box center [107, 309] width 127 height 105
click at [233, 22] on icon "button" at bounding box center [230, 22] width 5 height 5
drag, startPoint x: 172, startPoint y: 42, endPoint x: 190, endPoint y: 42, distance: 17.7
click at [190, 257] on td "104761 - UH 648877 - DIB" at bounding box center [187, 309] width 32 height 105
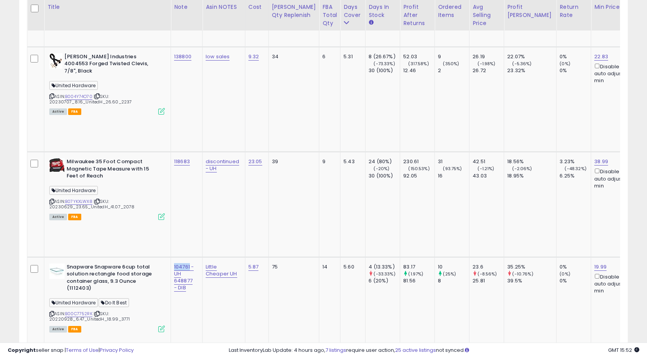
copy link "104761"
click at [231, 257] on td "Little Cheaper UH" at bounding box center [224, 309] width 43 height 105
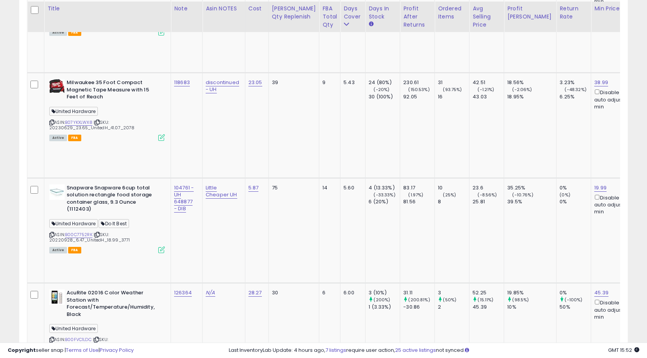
scroll to position [858, 0]
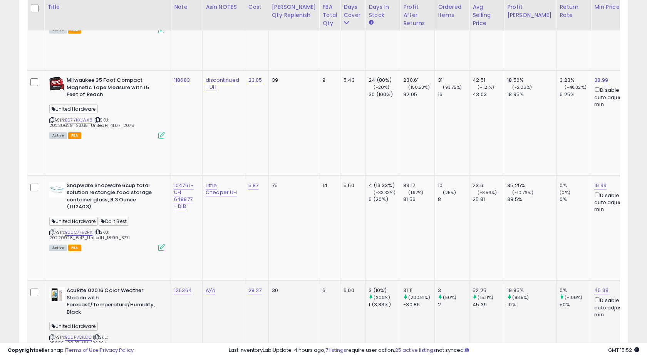
click at [195, 287] on div "126364" at bounding box center [185, 290] width 22 height 7
copy tr "126364"
click at [161, 349] on icon at bounding box center [161, 352] width 7 height 7
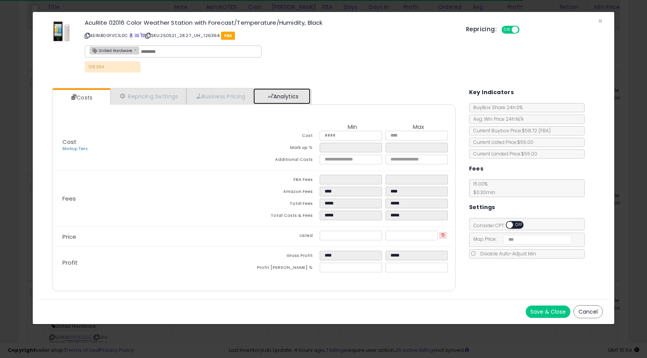
click at [274, 97] on span at bounding box center [270, 95] width 5 height 5
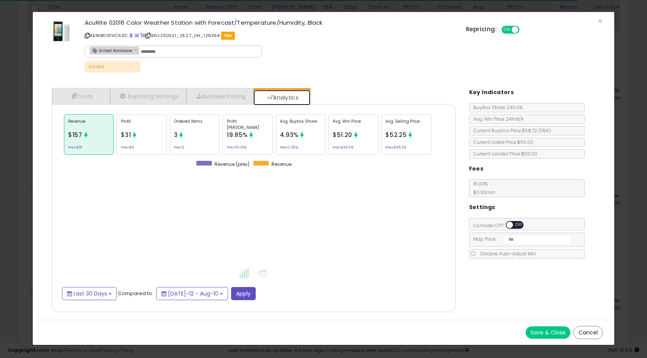
scroll to position [237, 419]
click at [600, 20] on span "×" at bounding box center [600, 20] width 5 height 11
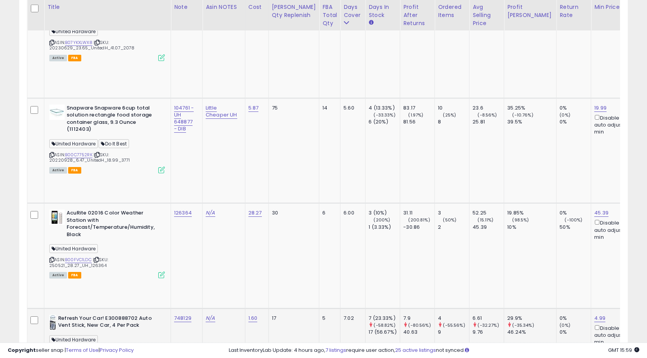
scroll to position [937, 0]
click at [196, 314] on div "748129" at bounding box center [185, 317] width 22 height 7
copy tr "748129"
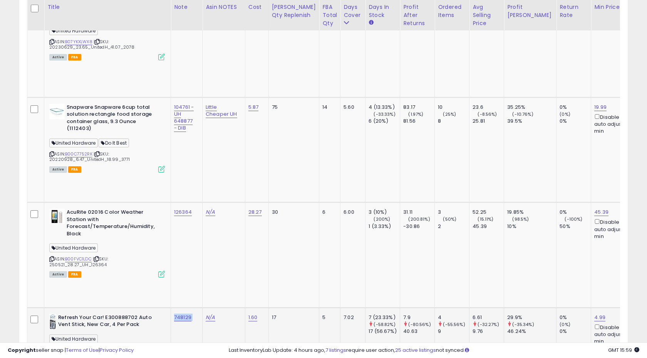
click at [197, 307] on td "748129" at bounding box center [187, 359] width 32 height 105
click at [192, 307] on td "748129" at bounding box center [187, 359] width 32 height 105
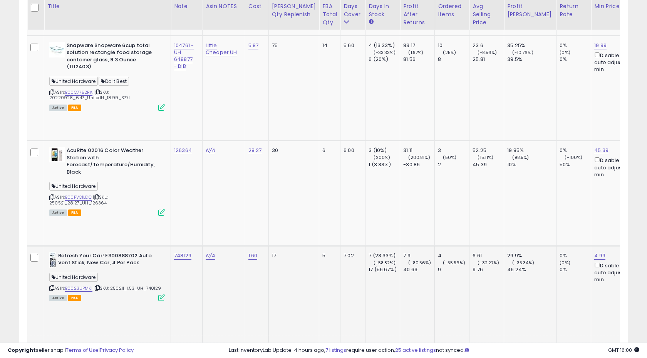
scroll to position [998, 0]
copy tr "969840"
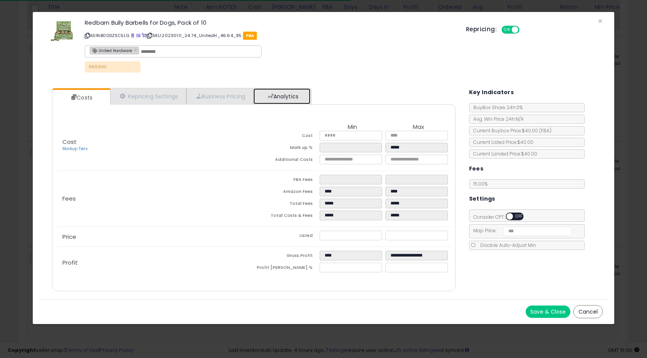
click at [274, 93] on span at bounding box center [270, 95] width 5 height 5
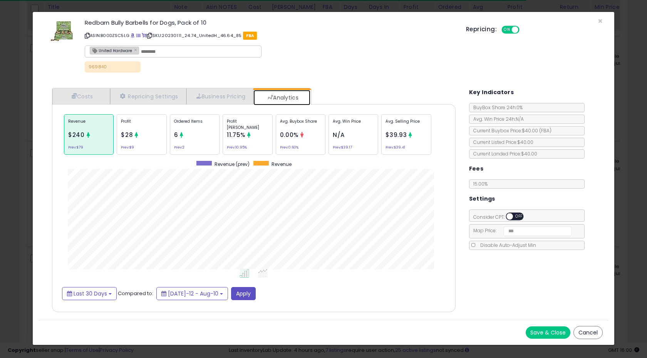
scroll to position [237, 419]
click at [126, 139] on div "$28" at bounding box center [127, 135] width 12 height 10
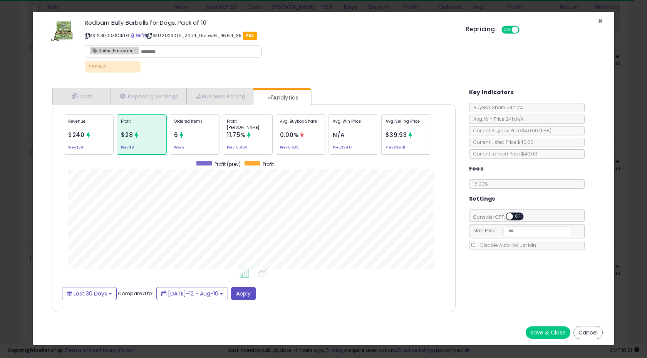
click at [601, 20] on span "×" at bounding box center [600, 20] width 5 height 11
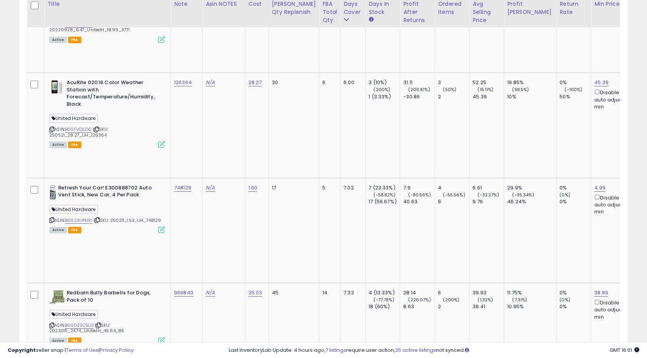
scroll to position [1061, 0]
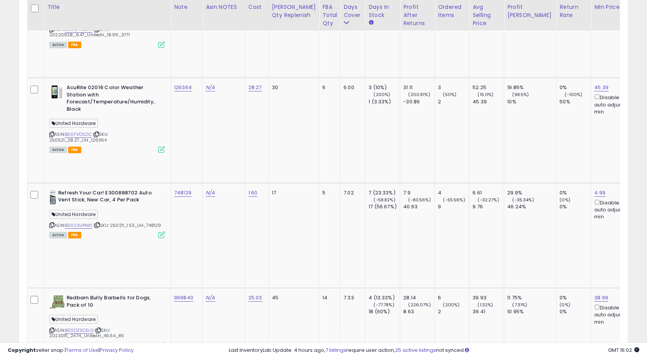
copy tr "013755"
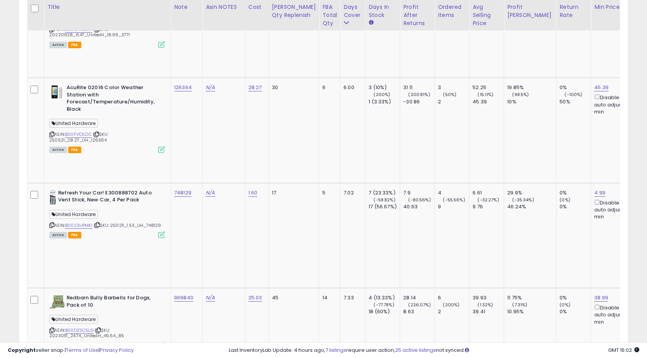
copy tr "013755"
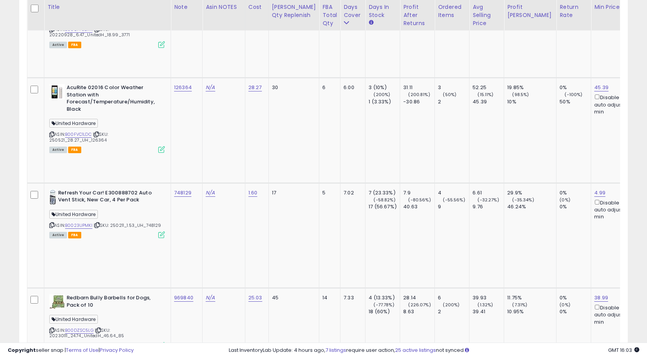
copy tr "013755"
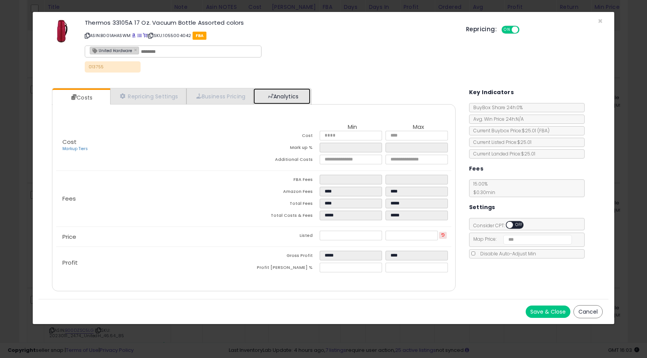
click at [286, 97] on link "Analytics" at bounding box center [282, 96] width 57 height 16
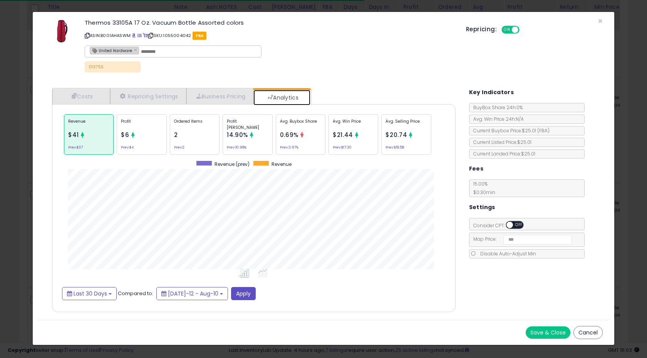
scroll to position [237, 419]
click at [199, 131] on div "Ordered Items 2 Prev: 2" at bounding box center [195, 134] width 50 height 40
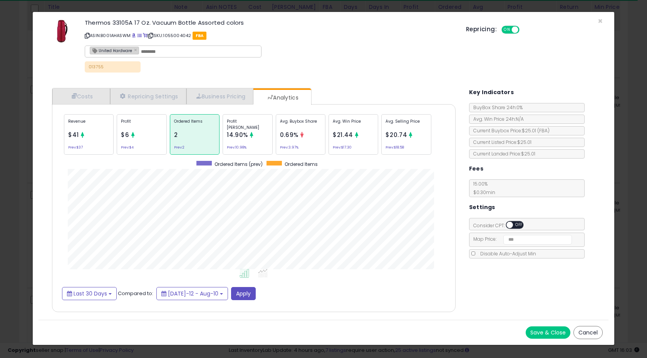
click at [147, 133] on div "Profit $6 Prev: $4" at bounding box center [142, 134] width 50 height 40
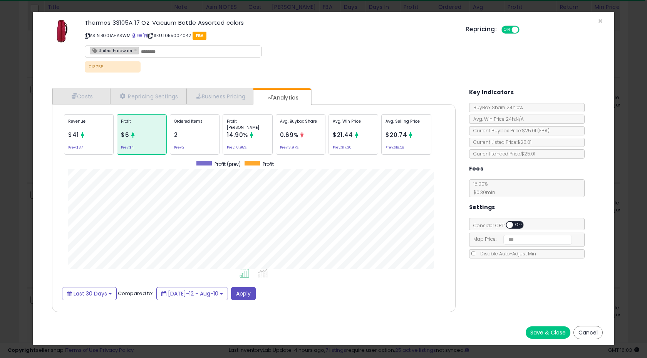
click at [94, 139] on div "Revenue $41 Prev: $37" at bounding box center [89, 134] width 50 height 40
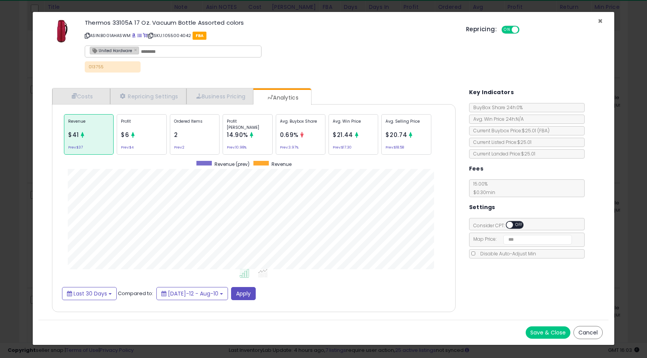
click at [601, 22] on span "×" at bounding box center [600, 20] width 5 height 11
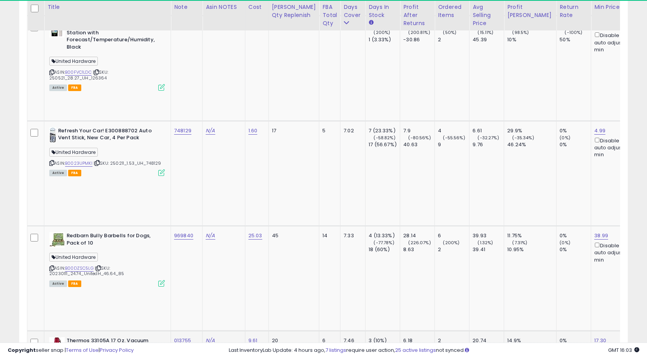
scroll to position [1122, 0]
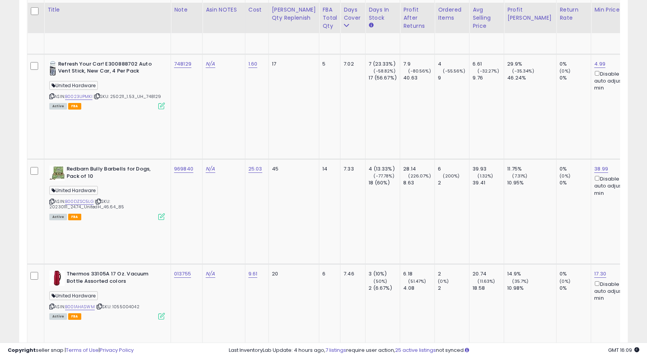
scroll to position [1193, 0]
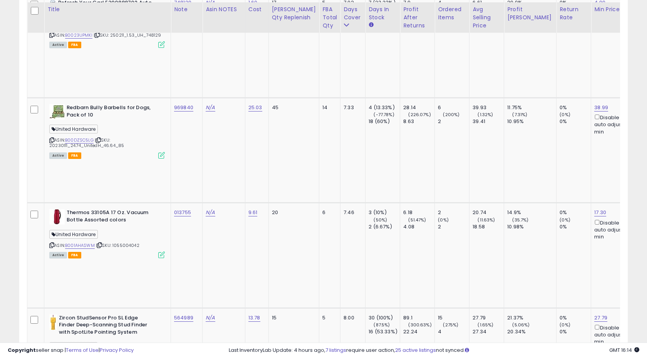
scroll to position [1253, 0]
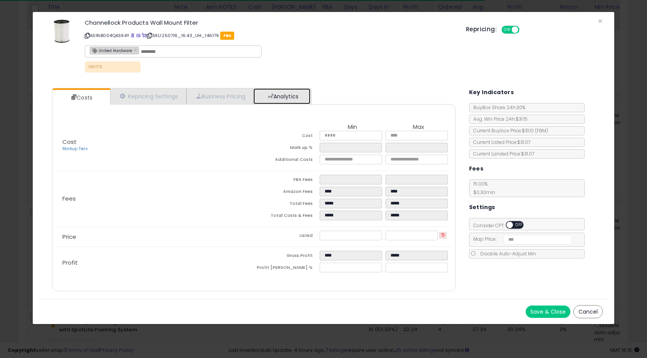
click at [283, 100] on link "Analytics" at bounding box center [282, 96] width 57 height 16
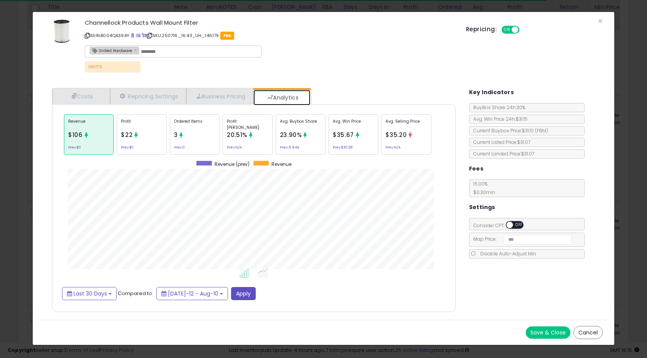
scroll to position [237, 419]
click at [601, 20] on span "×" at bounding box center [600, 20] width 5 height 11
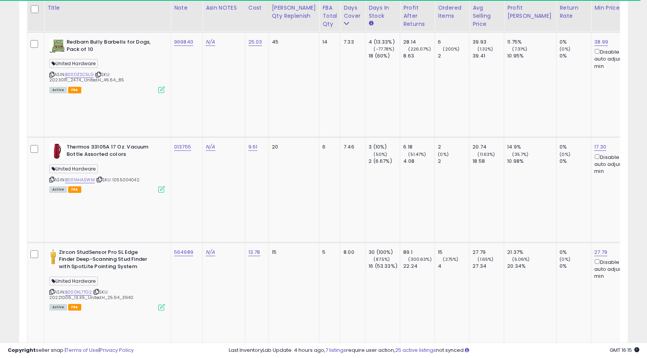
scroll to position [1318, 0]
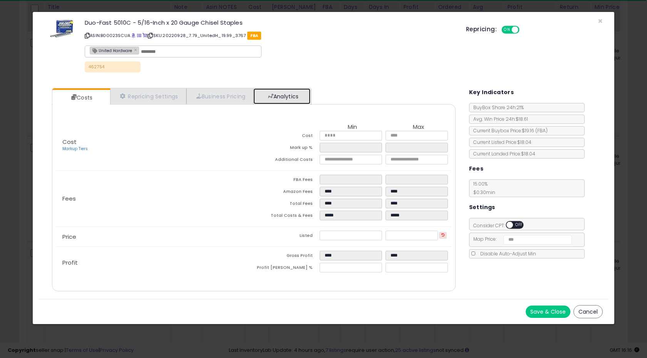
click at [288, 92] on link "Analytics" at bounding box center [282, 96] width 57 height 16
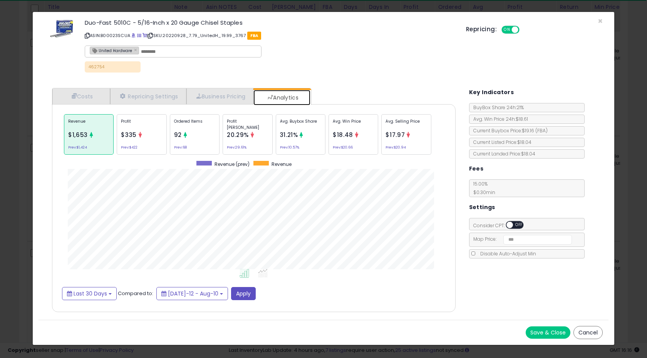
scroll to position [237, 419]
click at [196, 134] on div "Ordered Items 92 Prev: 68" at bounding box center [195, 134] width 50 height 40
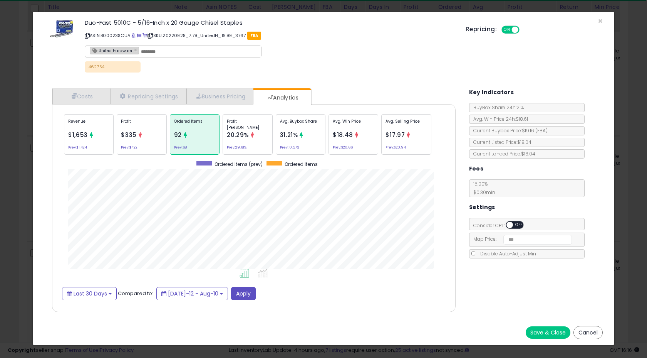
click at [146, 133] on div "Profit $335 Prev: $422" at bounding box center [142, 134] width 50 height 40
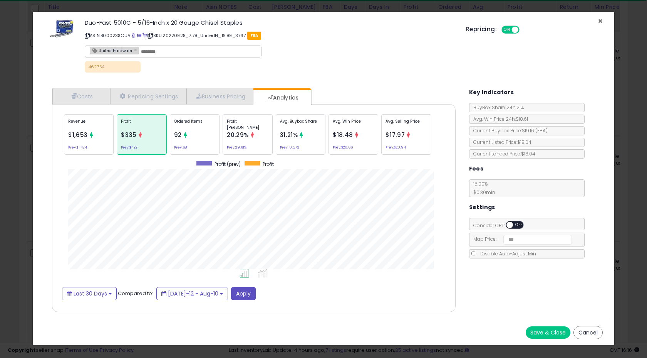
click at [601, 22] on span "×" at bounding box center [600, 20] width 5 height 11
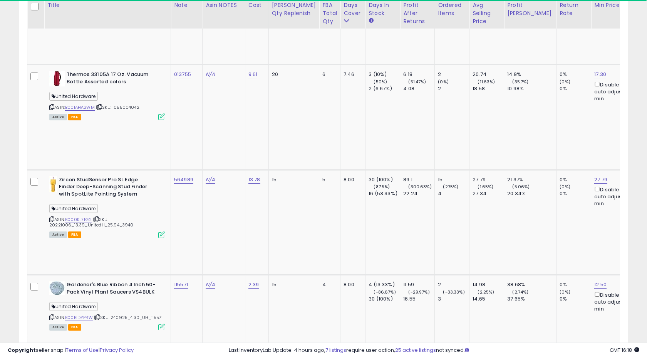
scroll to position [1386, 0]
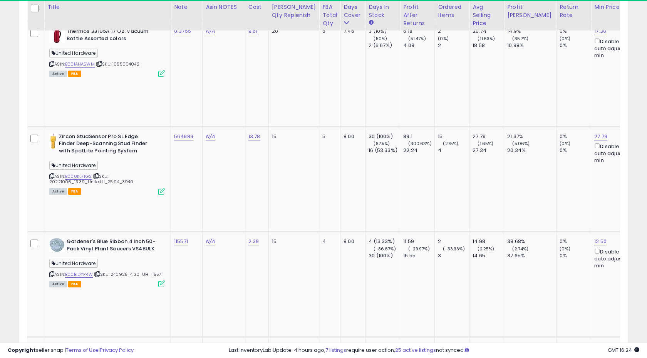
scroll to position [1450, 0]
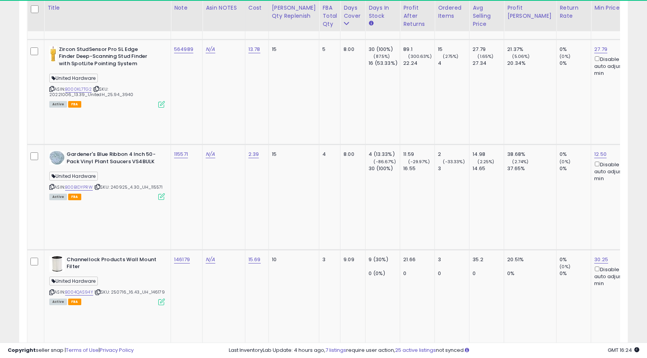
scroll to position [1520, 0]
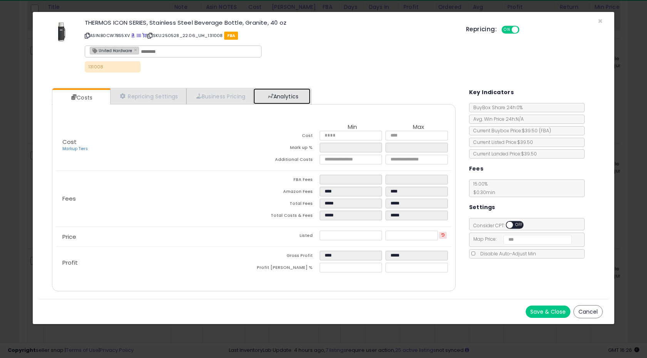
click at [287, 94] on link "Analytics" at bounding box center [282, 96] width 57 height 16
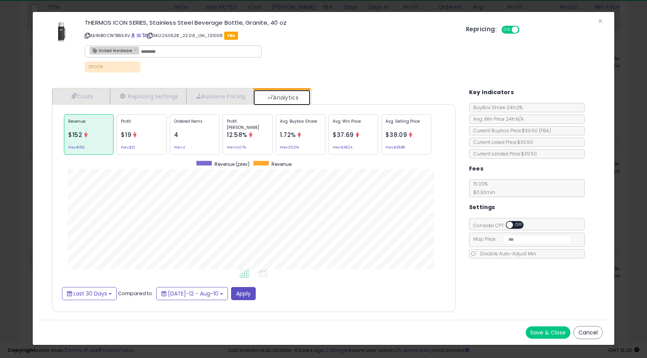
scroll to position [237, 419]
click at [149, 141] on div "Profit $19 Prev: $22" at bounding box center [142, 134] width 50 height 40
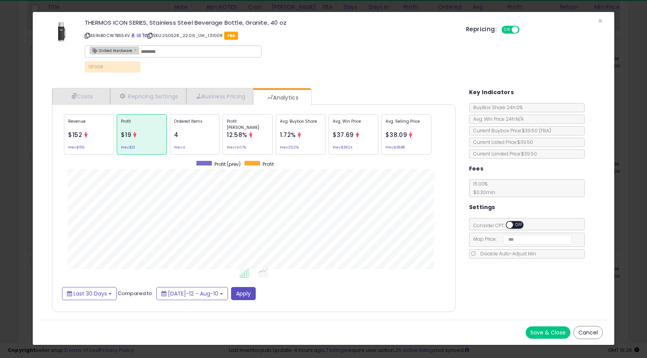
click at [96, 133] on div "Revenue $152 Prev: $156" at bounding box center [89, 134] width 50 height 40
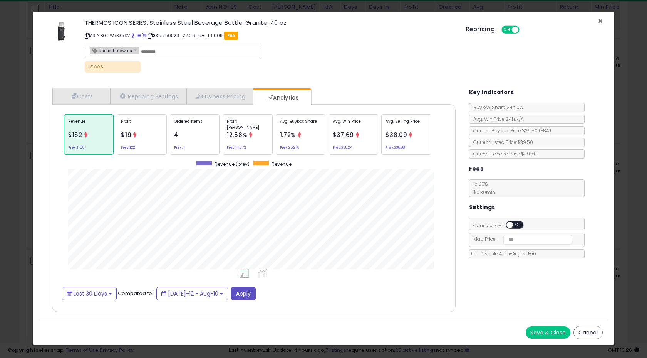
click at [603, 21] on span "×" at bounding box center [600, 20] width 5 height 11
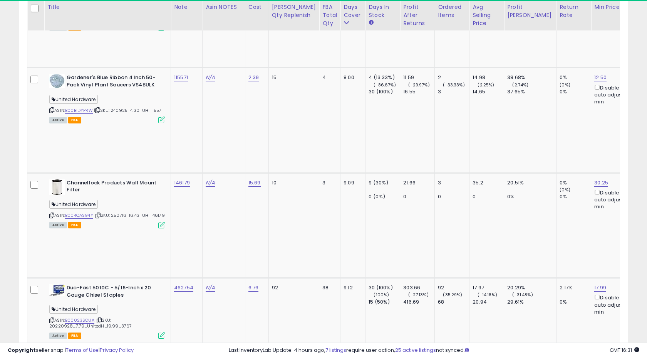
scroll to position [1593, 0]
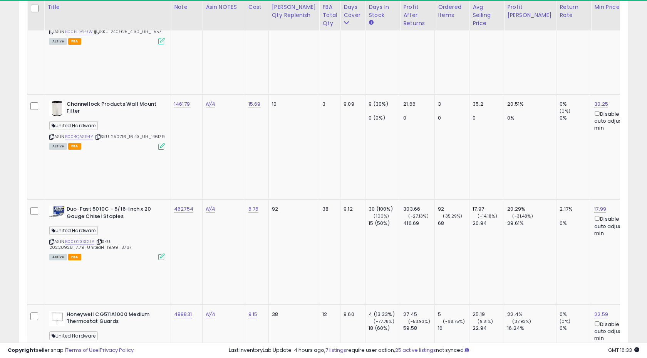
scroll to position [1672, 0]
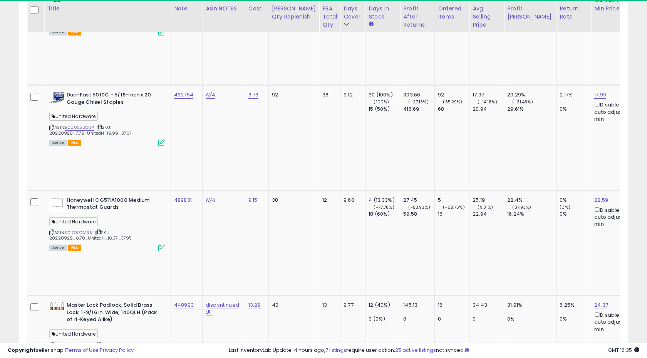
scroll to position [1791, 0]
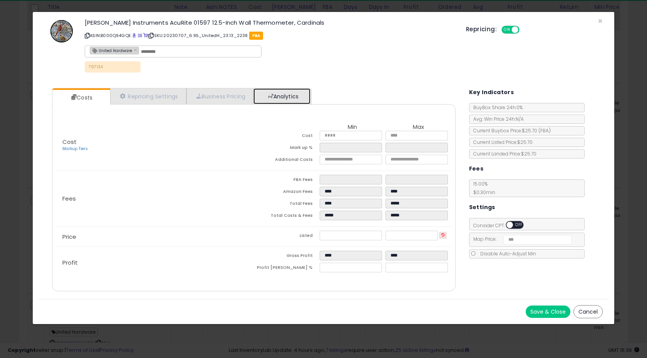
click at [274, 98] on span at bounding box center [270, 95] width 5 height 5
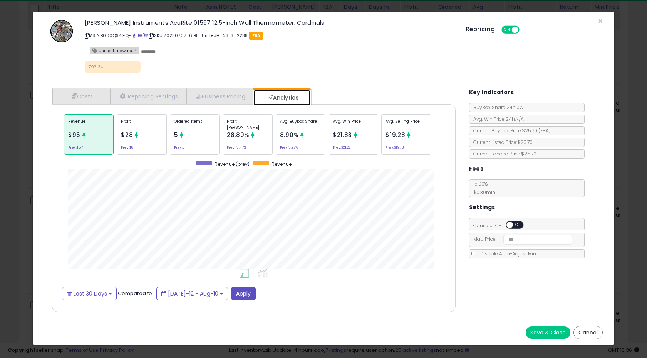
scroll to position [237, 419]
click at [212, 128] on p "Ordered Items" at bounding box center [194, 124] width 41 height 12
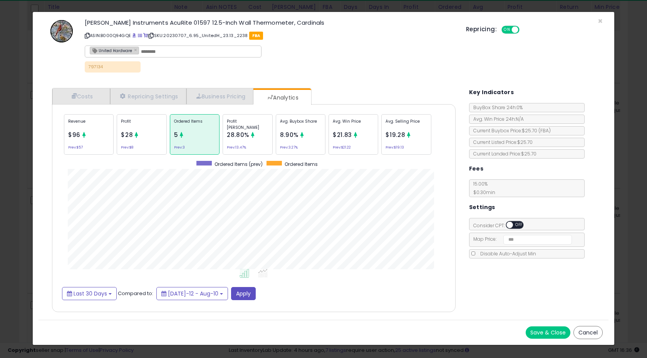
click at [139, 134] on icon at bounding box center [137, 135] width 6 height 6
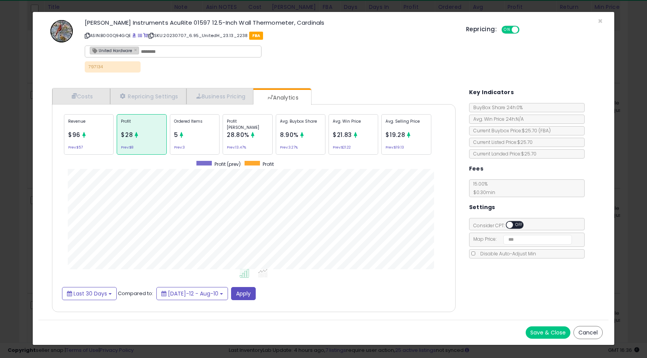
click at [88, 135] on div "Revenue $96 Prev: $57" at bounding box center [89, 134] width 50 height 40
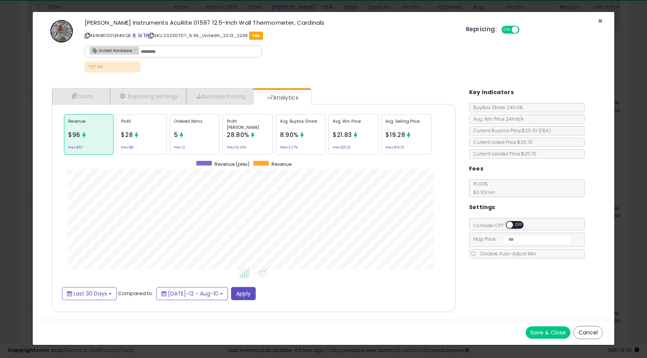
click at [600, 23] on span "×" at bounding box center [600, 20] width 5 height 11
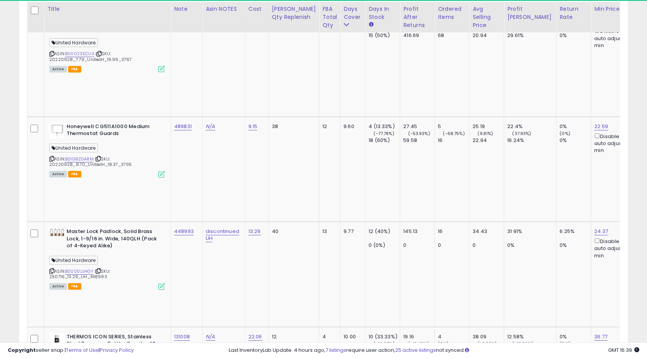
scroll to position [1864, 0]
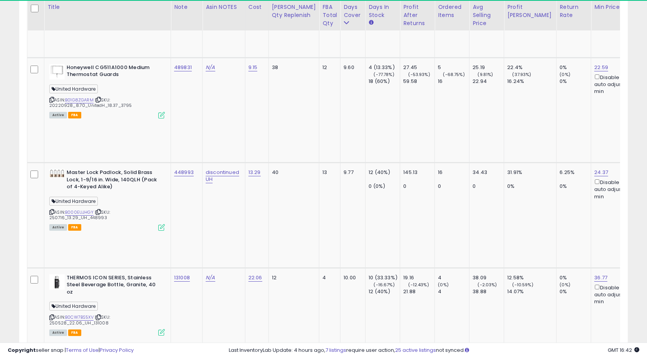
scroll to position [1922, 0]
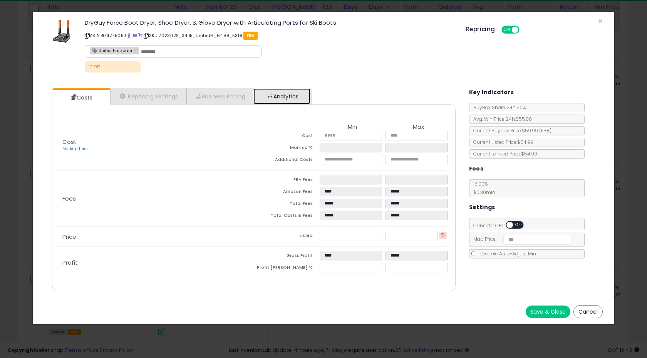
click at [278, 97] on link "Analytics" at bounding box center [282, 96] width 57 height 16
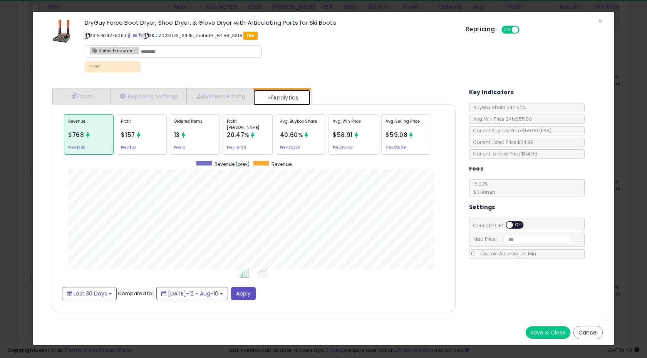
scroll to position [237, 419]
click at [603, 19] on span "×" at bounding box center [600, 20] width 5 height 11
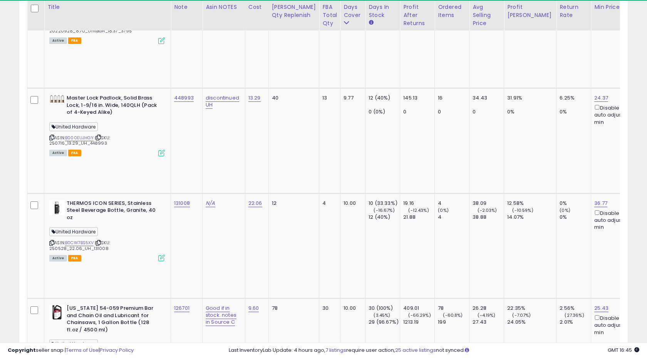
scroll to position [1995, 0]
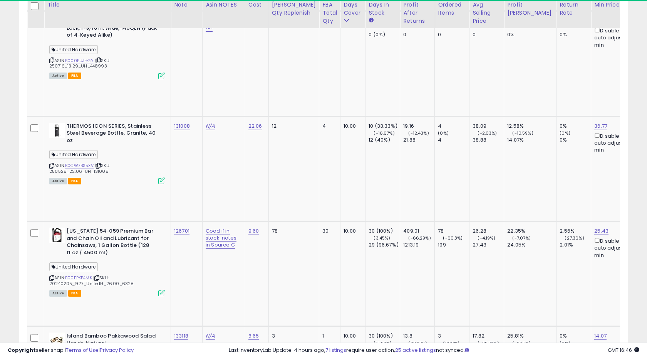
scroll to position [2069, 0]
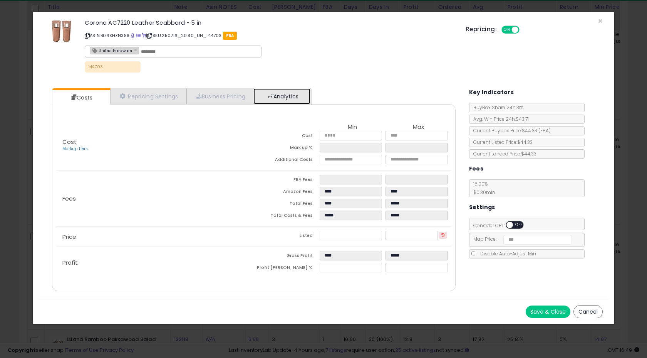
click at [294, 91] on link "Analytics" at bounding box center [282, 96] width 57 height 16
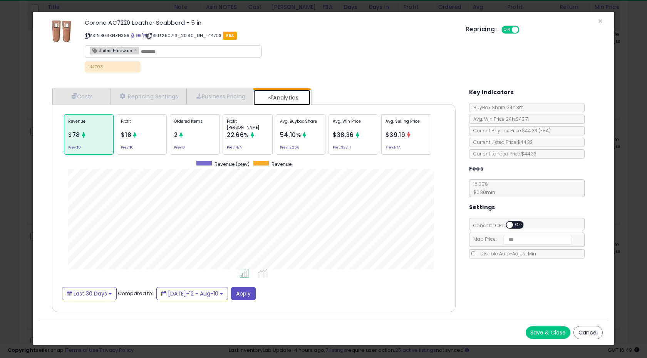
scroll to position [237, 419]
click at [151, 134] on div "Profit $18 Prev: $0" at bounding box center [142, 134] width 50 height 40
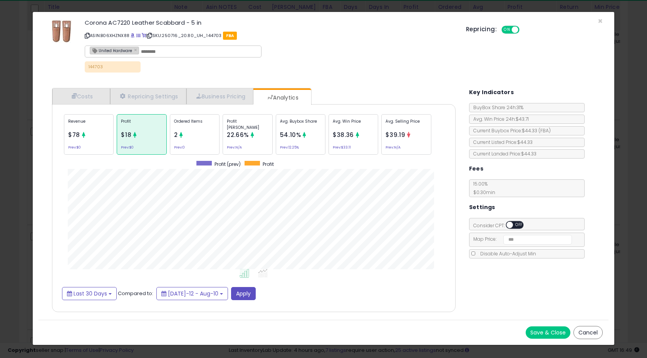
click at [84, 136] on icon at bounding box center [84, 135] width 6 height 6
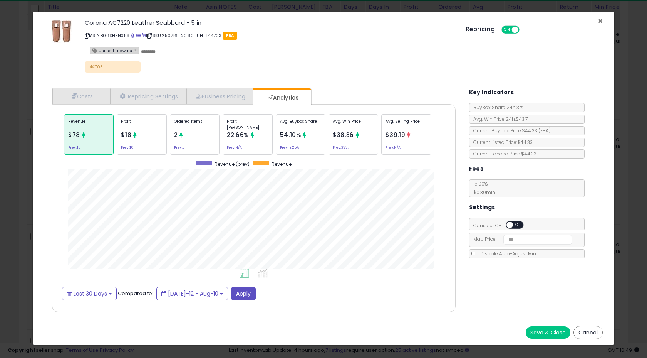
click at [601, 19] on span "×" at bounding box center [600, 20] width 5 height 11
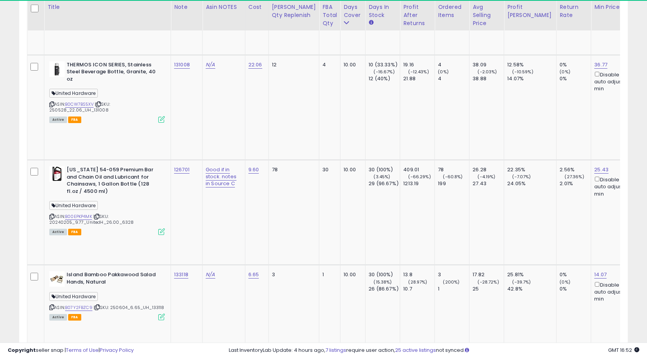
scroll to position [2132, 0]
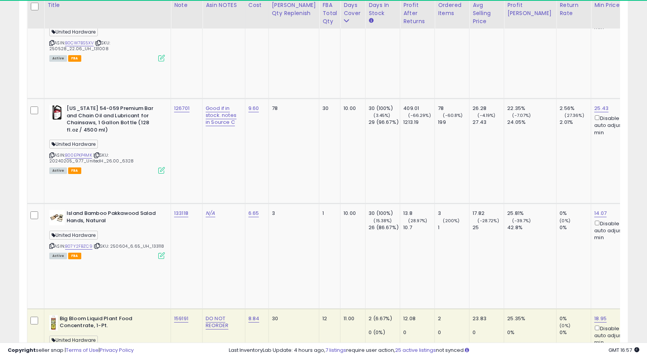
scroll to position [2193, 0]
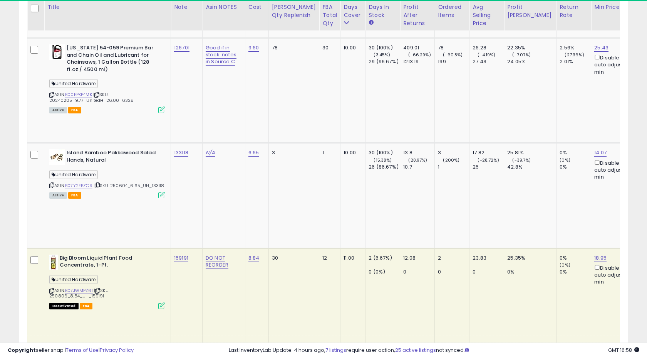
scroll to position [2257, 0]
drag, startPoint x: 171, startPoint y: 43, endPoint x: 188, endPoint y: 40, distance: 17.9
drag, startPoint x: 173, startPoint y: 44, endPoint x: 191, endPoint y: 44, distance: 18.1
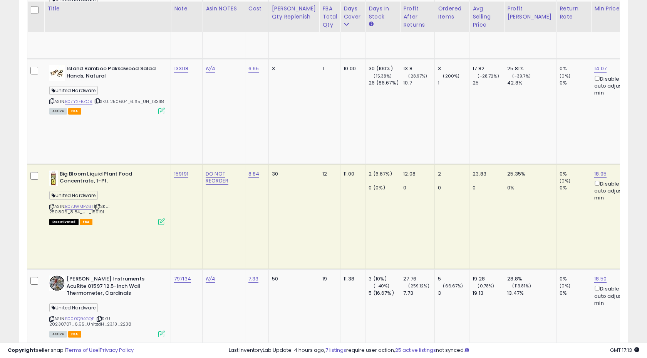
scroll to position [2341, 0]
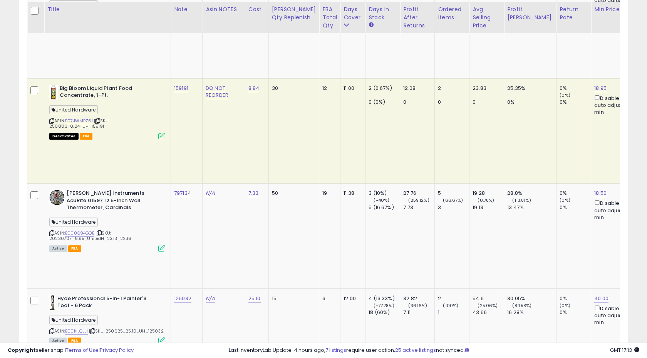
scroll to position [2429, 0]
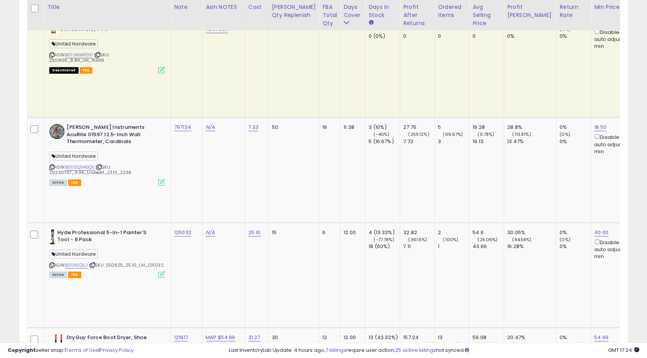
scroll to position [2491, 0]
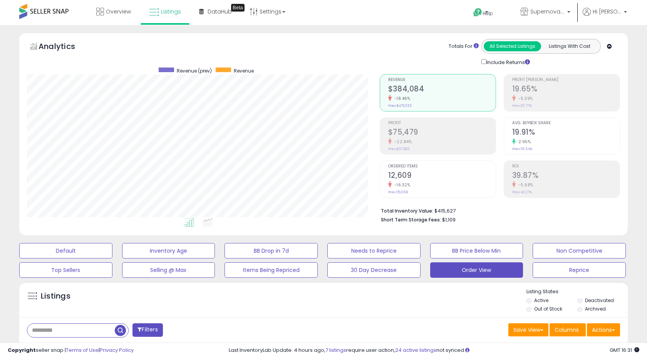
select select "**"
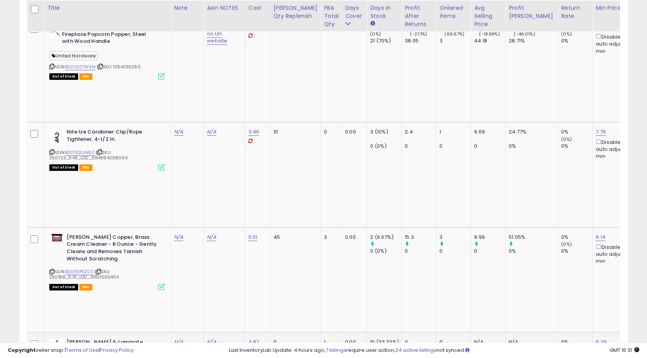
scroll to position [598, 0]
